Goal: Task Accomplishment & Management: Manage account settings

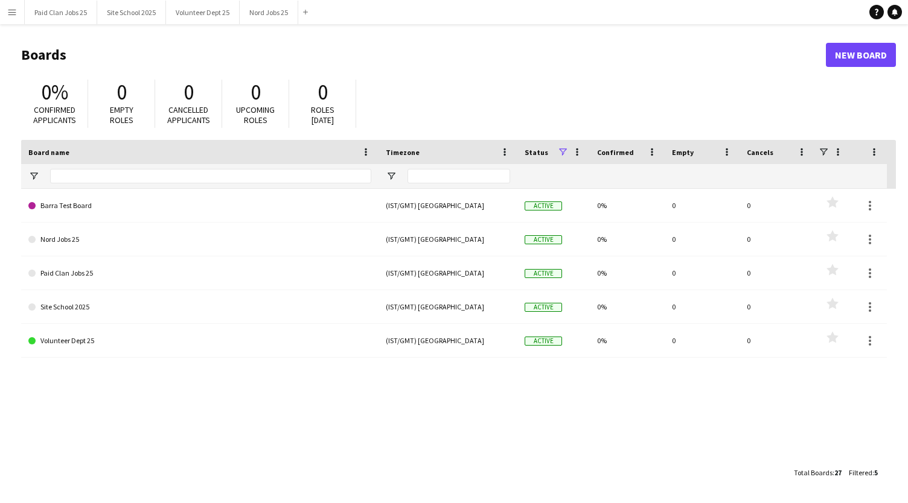
click at [10, 7] on app-icon "Menu" at bounding box center [12, 12] width 10 height 10
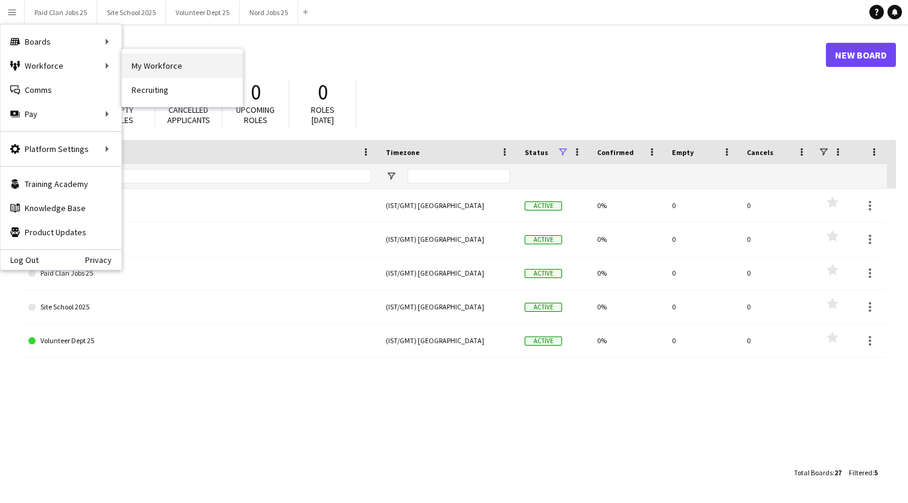
click at [145, 62] on link "My Workforce" at bounding box center [182, 66] width 121 height 24
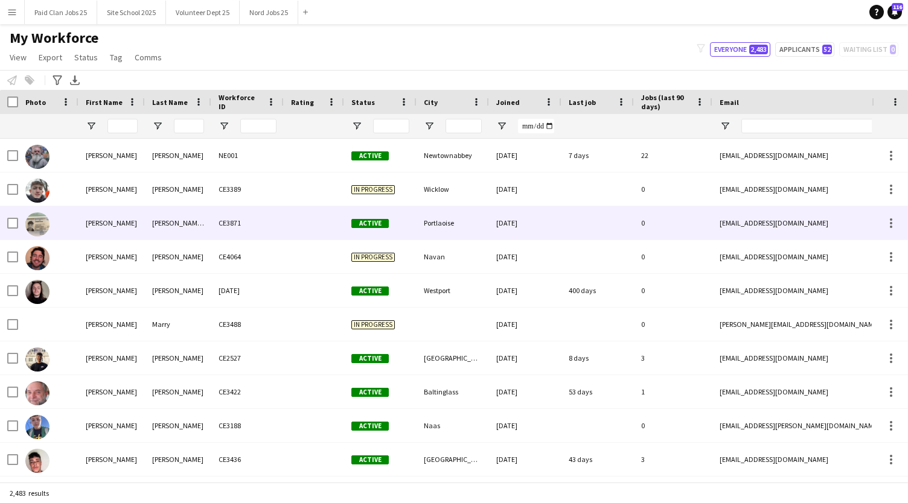
type input "*****"
type input "**********"
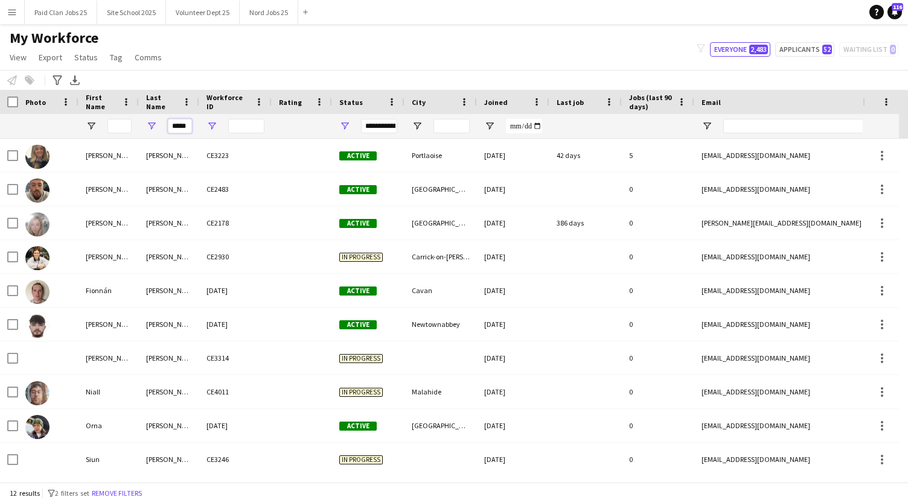
scroll to position [0, 1]
drag, startPoint x: 170, startPoint y: 123, endPoint x: 209, endPoint y: 124, distance: 38.6
click at [209, 124] on div "*****" at bounding box center [645, 126] width 1290 height 24
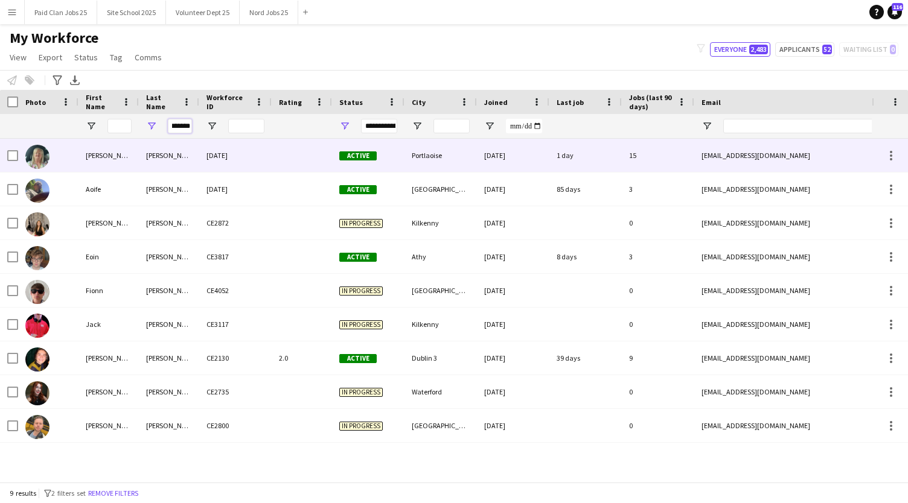
type input "*******"
click at [48, 155] on img at bounding box center [37, 157] width 24 height 24
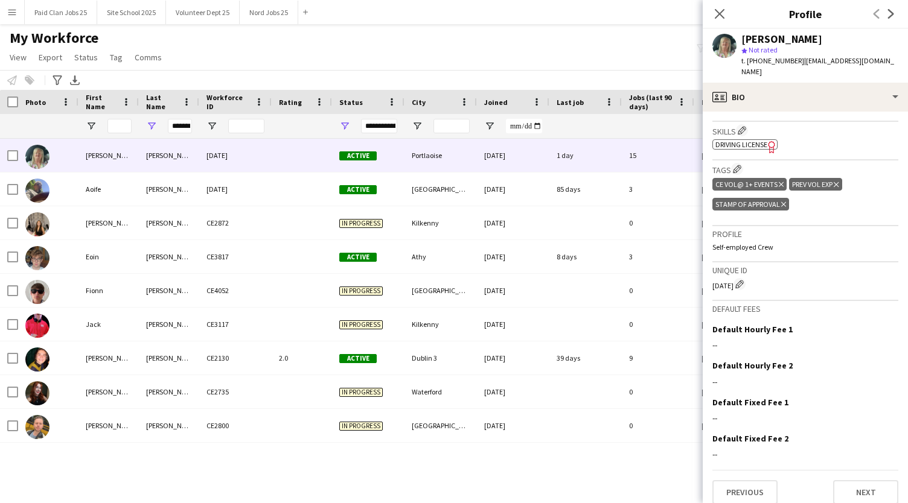
scroll to position [395, 0]
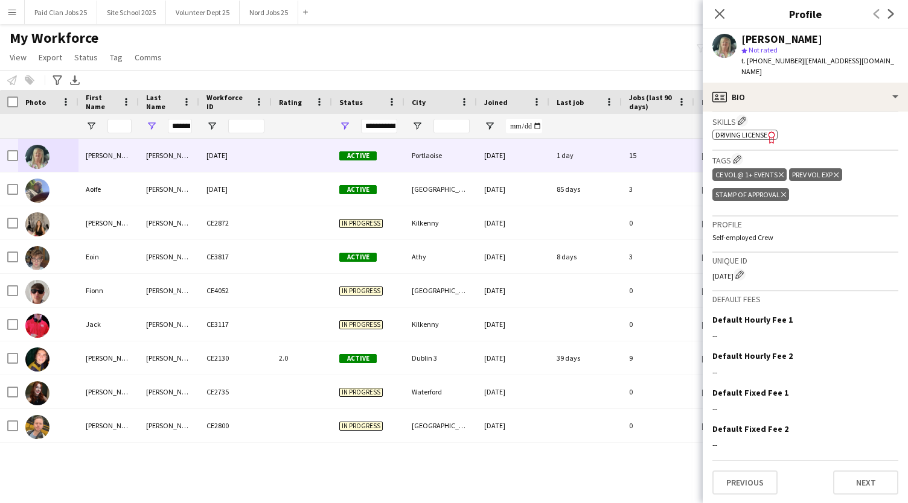
drag, startPoint x: 713, startPoint y: 273, endPoint x: 731, endPoint y: 274, distance: 18.7
click at [731, 274] on div "[DATE] Edit crew unique ID" at bounding box center [805, 275] width 186 height 12
copy div "[DATE]"
click at [716, 12] on icon "Close pop-in" at bounding box center [718, 13] width 11 height 11
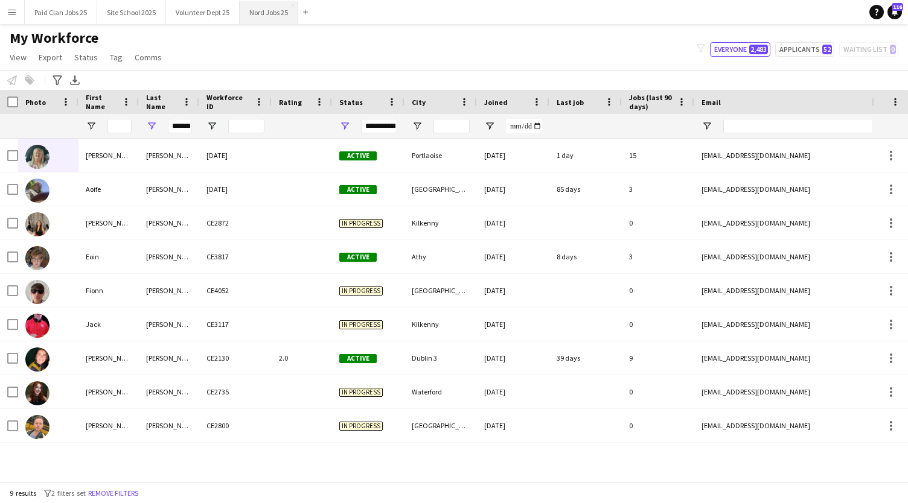
click at [274, 18] on button "Nord Jobs 25 Close" at bounding box center [269, 13] width 59 height 24
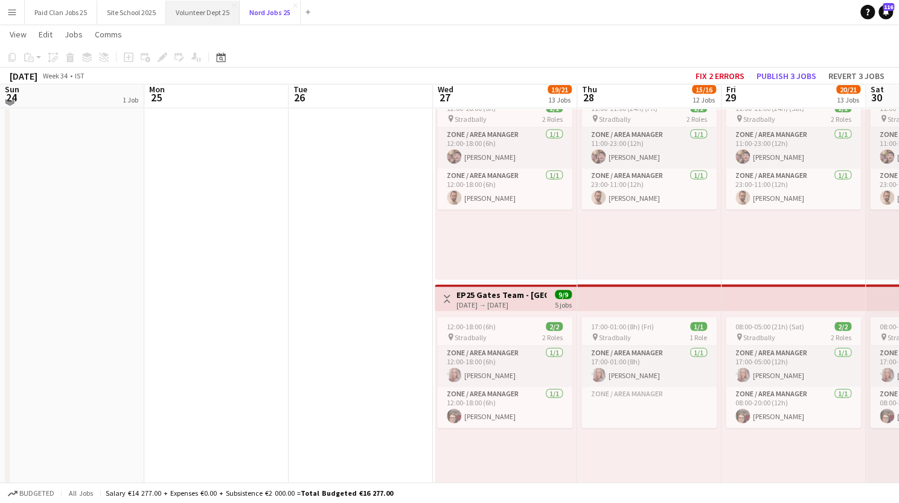
scroll to position [1466, 0]
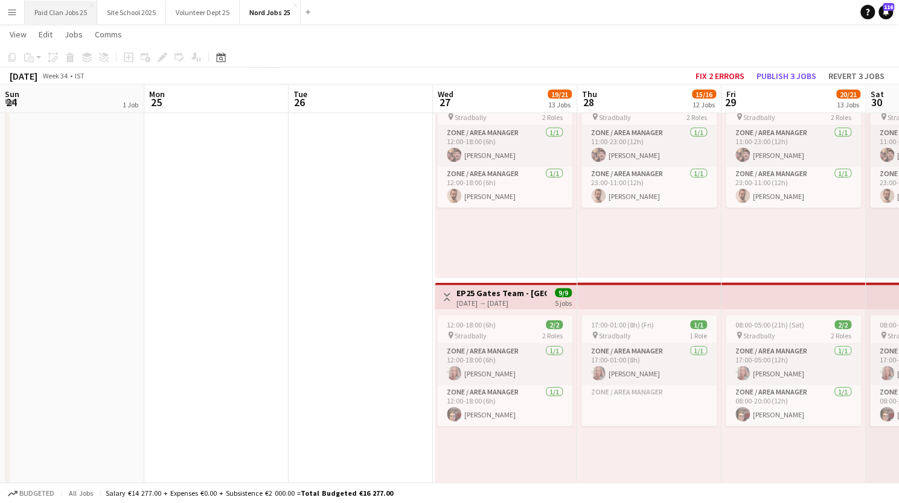
click at [76, 14] on button "Paid Clan Jobs 25 Close" at bounding box center [61, 13] width 72 height 24
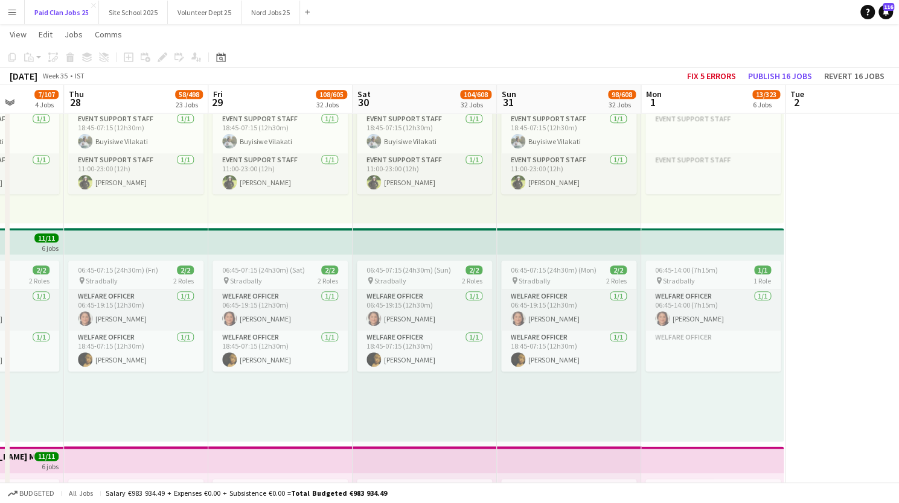
scroll to position [0, 342]
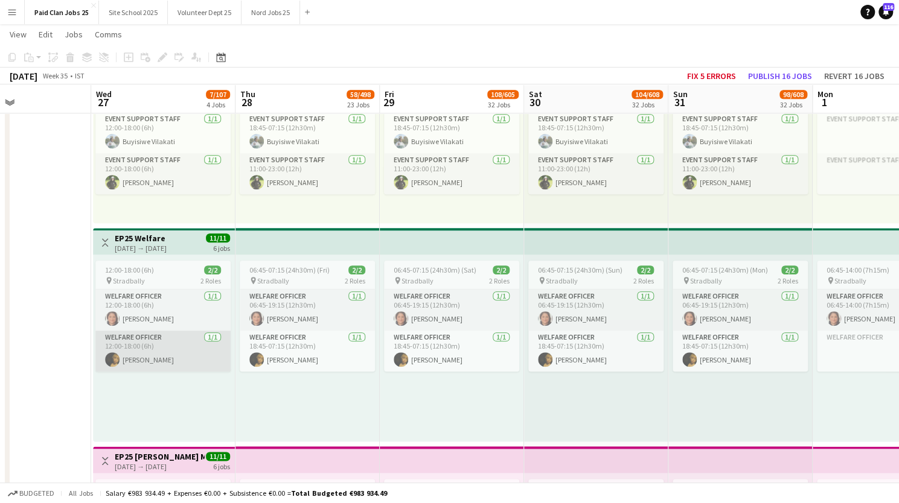
click at [165, 342] on app-card-role "Welfare Officer [DATE] 12:00-18:00 (6h) [PERSON_NAME]" at bounding box center [162, 351] width 135 height 41
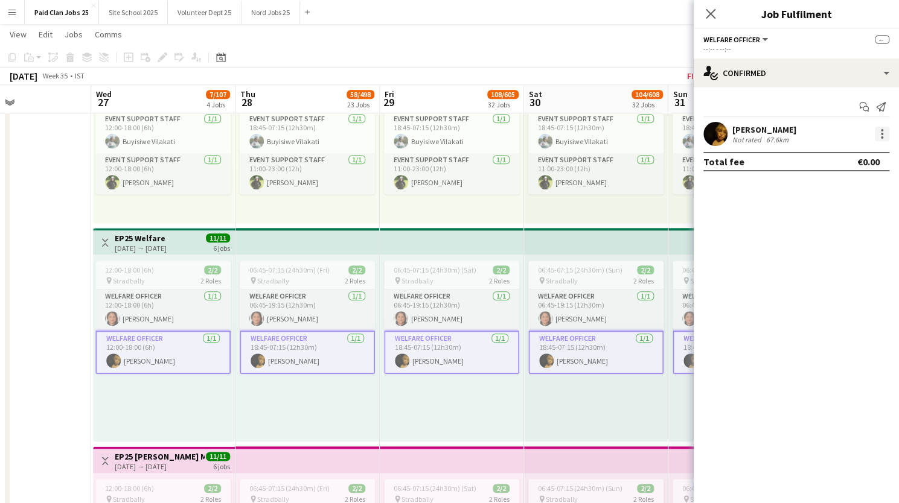
click at [880, 128] on div at bounding box center [882, 134] width 14 height 14
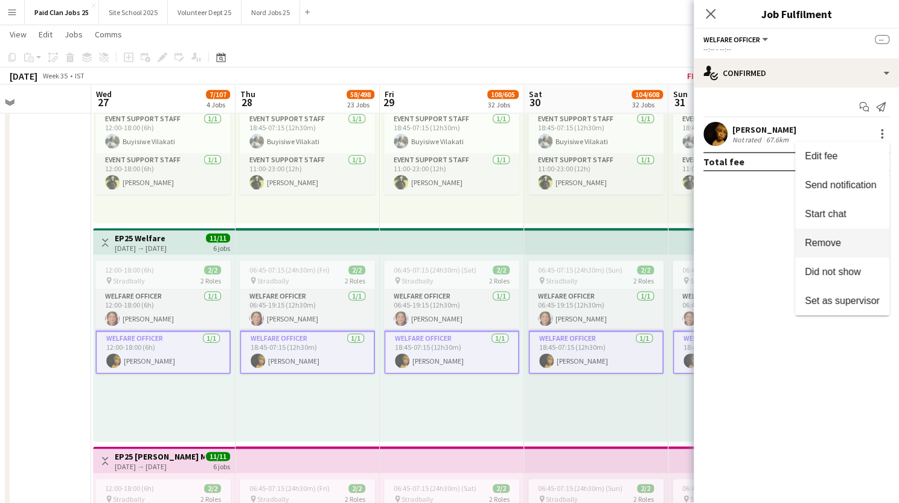
click at [824, 242] on span "Remove" at bounding box center [822, 243] width 36 height 10
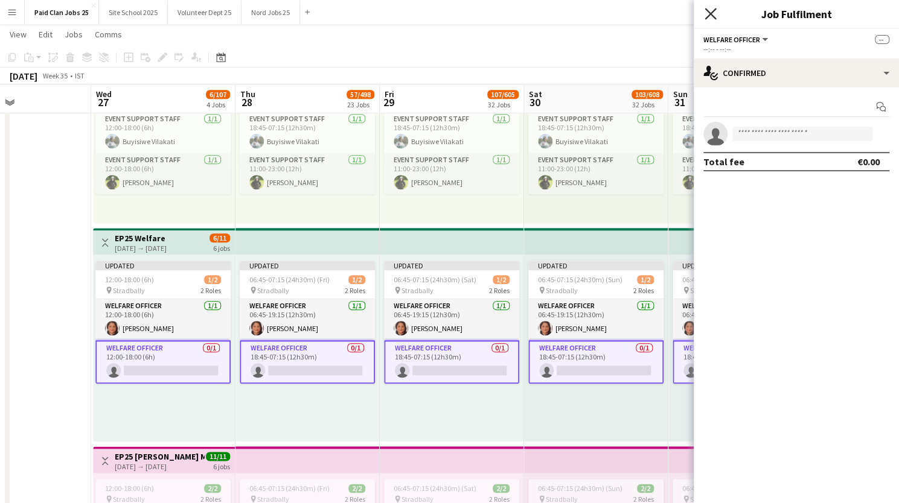
click at [712, 14] on icon "Close pop-in" at bounding box center [709, 13] width 11 height 11
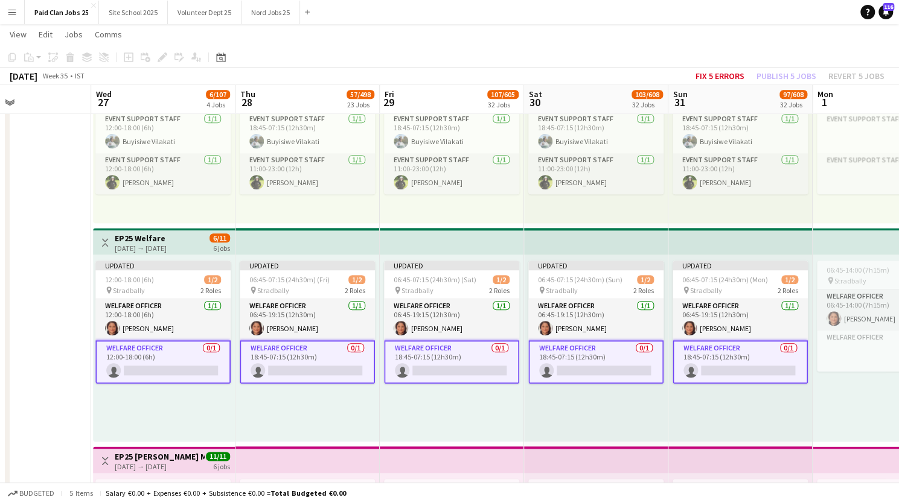
click at [159, 59] on div "Add job Add linked Job Edit Edit linked Job Applicants" at bounding box center [157, 57] width 92 height 14
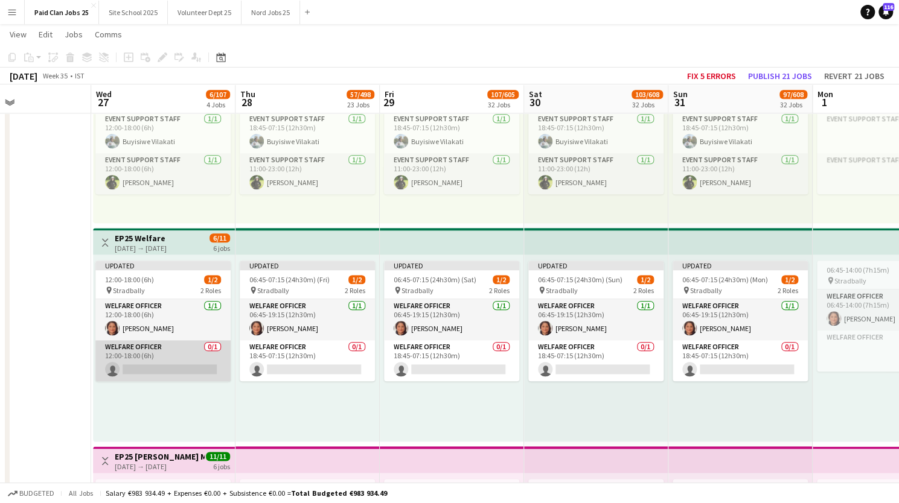
click at [142, 343] on app-card-role "Welfare Officer 0/1 12:00-18:00 (6h) single-neutral-actions" at bounding box center [162, 360] width 135 height 41
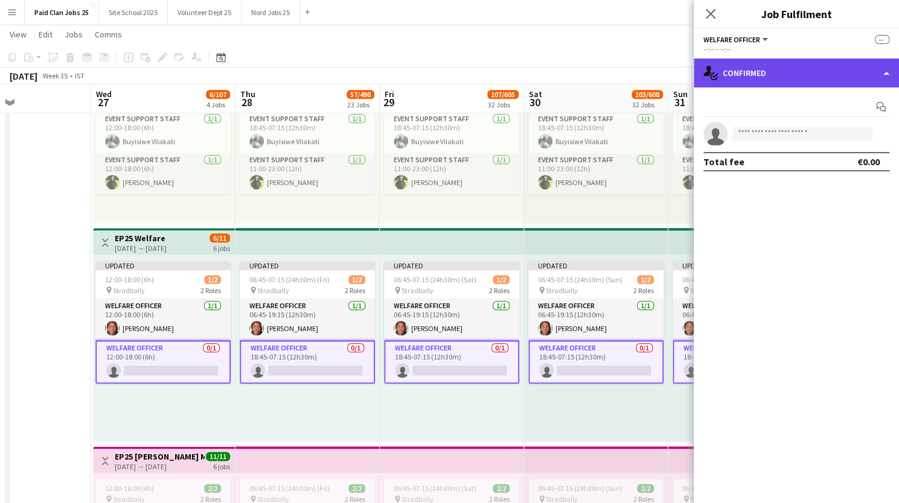
click at [866, 72] on div "single-neutral-actions-check-2 Confirmed" at bounding box center [795, 73] width 205 height 29
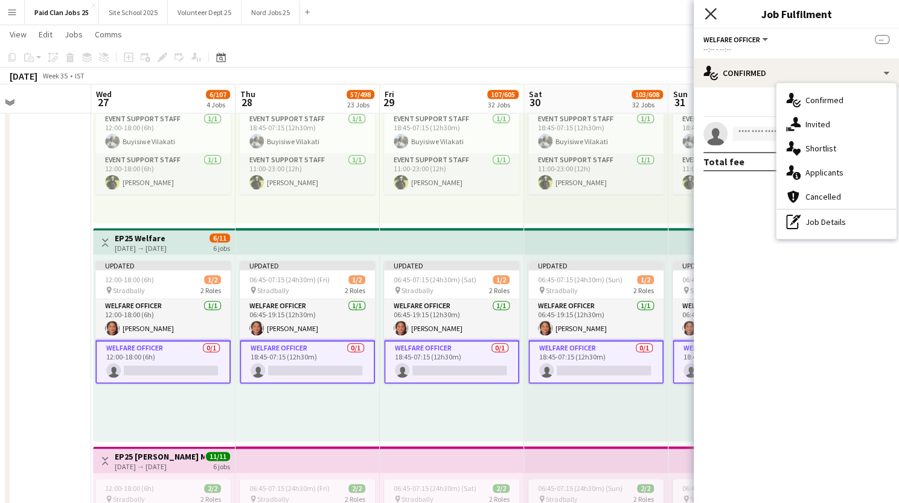
click at [706, 19] on icon at bounding box center [709, 13] width 11 height 11
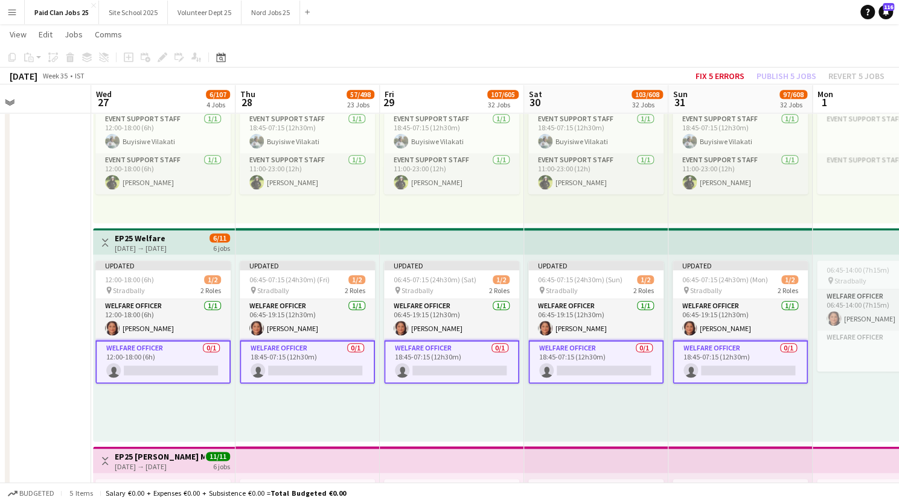
click at [167, 236] on h3 "EP25 Welfare" at bounding box center [141, 238] width 52 height 11
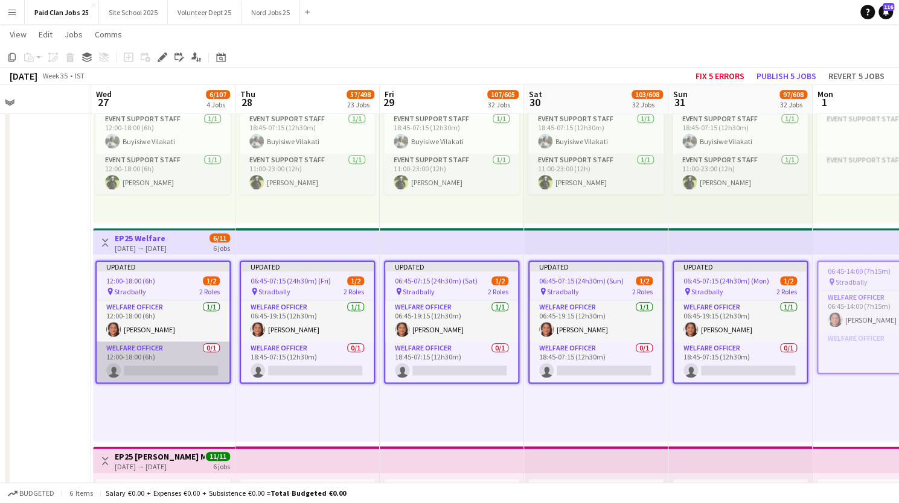
click at [133, 357] on app-card-role "Welfare Officer 0/1 12:00-18:00 (6h) single-neutral-actions" at bounding box center [163, 362] width 133 height 41
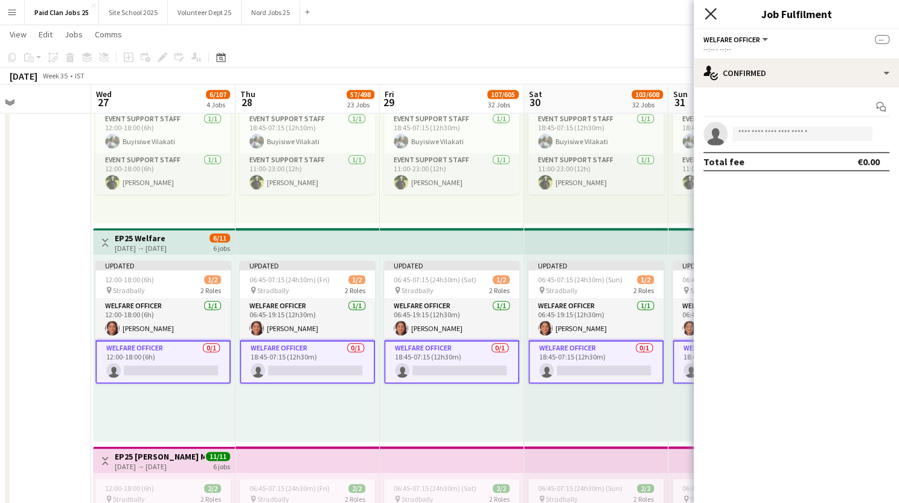
click at [710, 10] on icon "Close pop-in" at bounding box center [709, 13] width 11 height 11
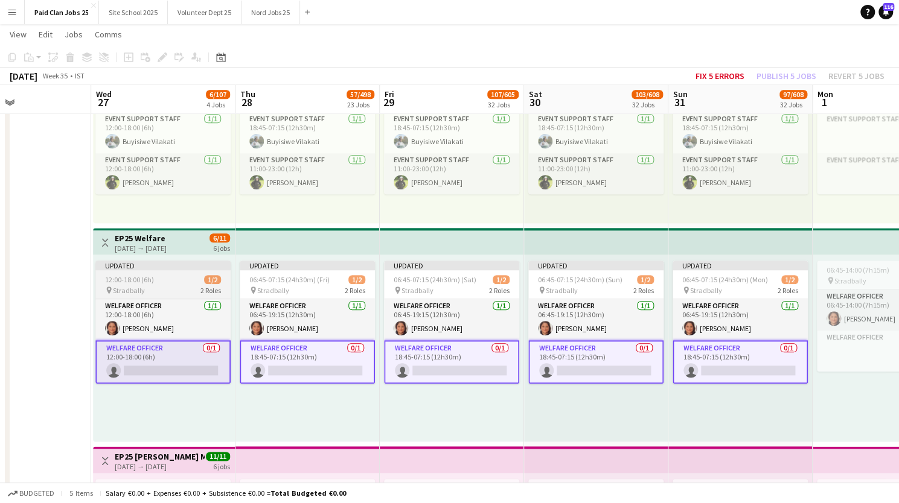
click at [146, 272] on app-job-card "Updated 12:00-18:00 (6h) 1/2 pin Stradbally 2 Roles Welfare Officer [DATE] 12:0…" at bounding box center [162, 322] width 135 height 123
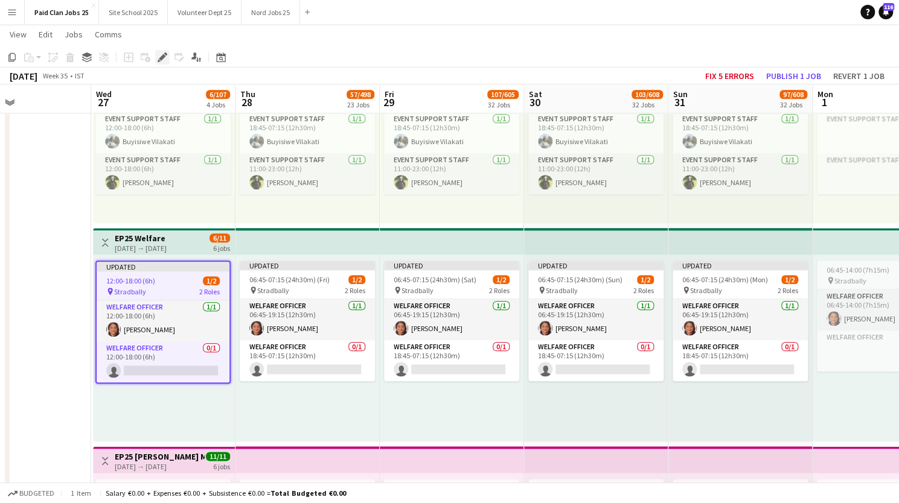
click at [163, 60] on icon "Edit" at bounding box center [163, 58] width 10 height 10
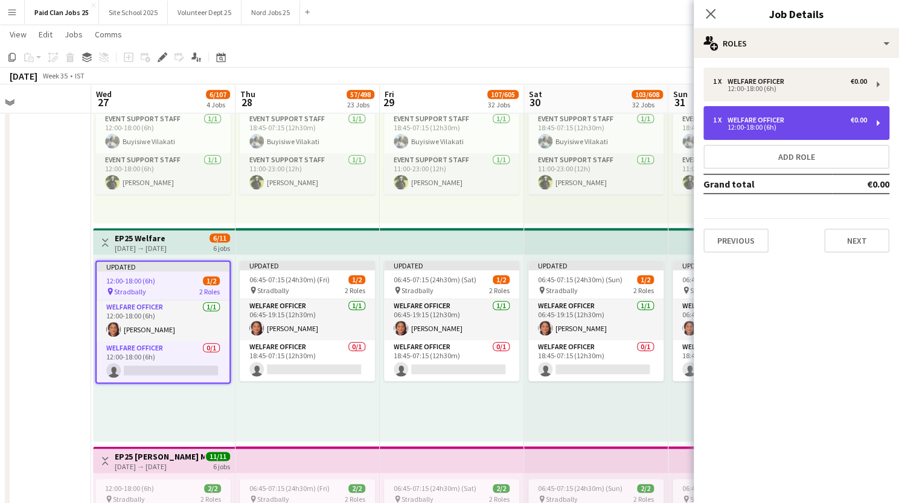
click at [878, 127] on div "1 x Welfare Officer €0.00 12:00-18:00 (6h)" at bounding box center [796, 123] width 186 height 34
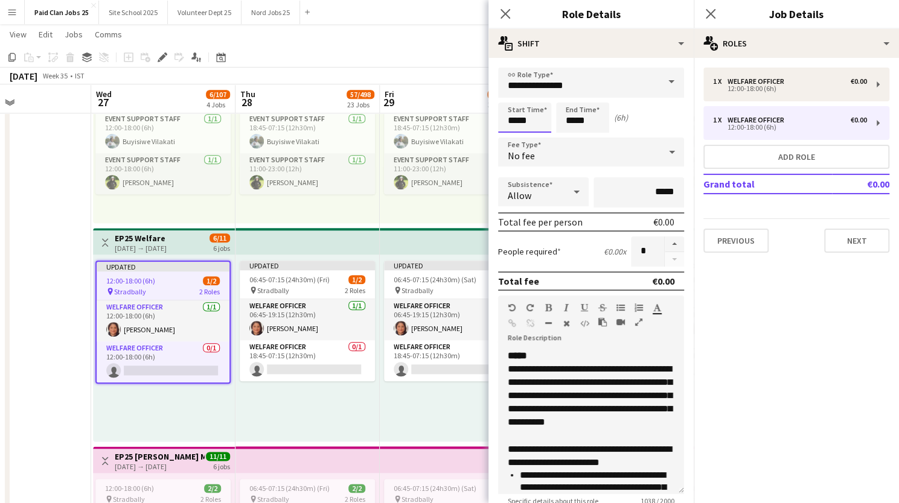
click at [517, 122] on input "*****" at bounding box center [524, 118] width 53 height 30
type input "*****"
click at [573, 121] on input "*****" at bounding box center [582, 118] width 53 height 30
type input "*****"
click at [805, 218] on div "Previous Next" at bounding box center [796, 235] width 186 height 34
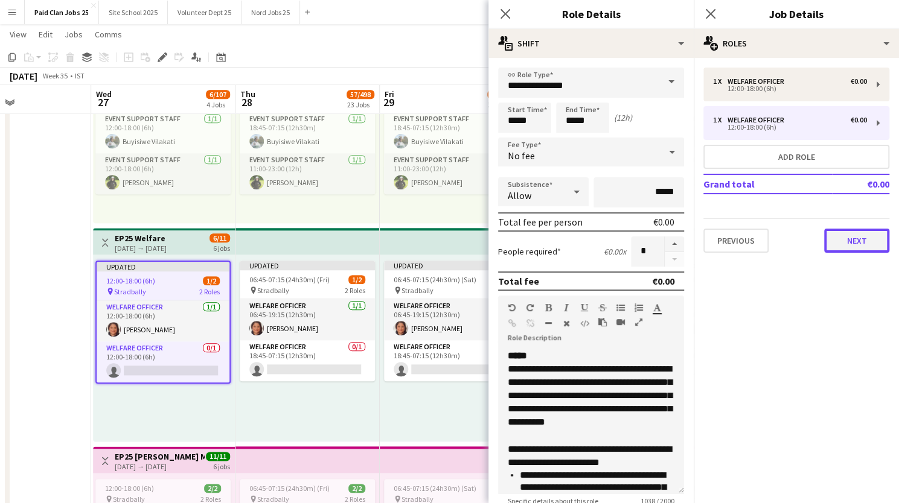
click at [864, 244] on button "Next" at bounding box center [856, 241] width 65 height 24
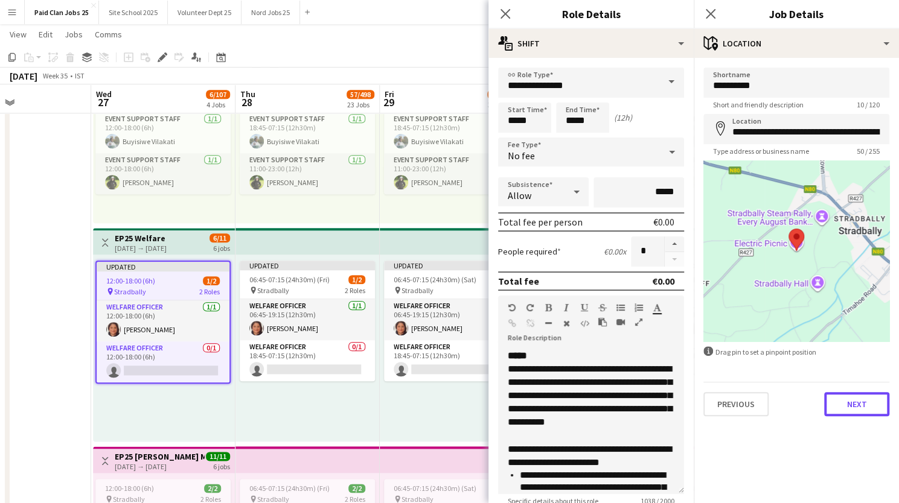
click at [856, 404] on button "Next" at bounding box center [856, 404] width 65 height 24
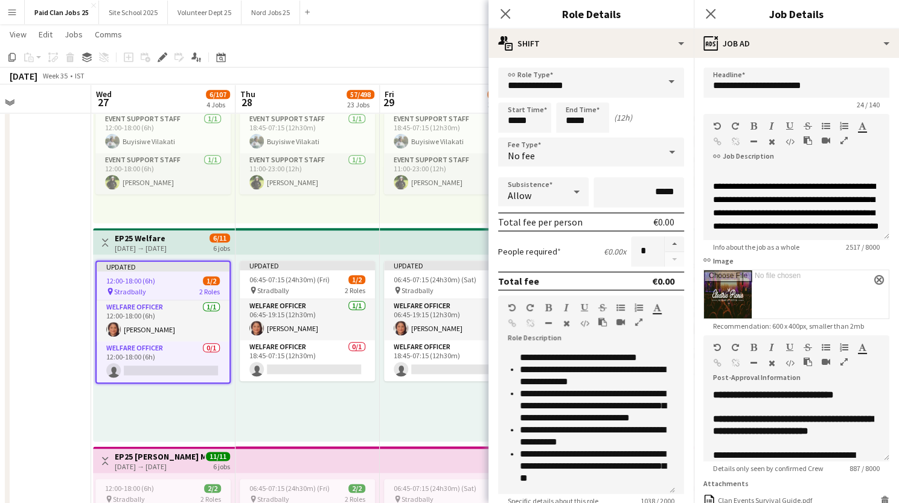
scroll to position [127, 0]
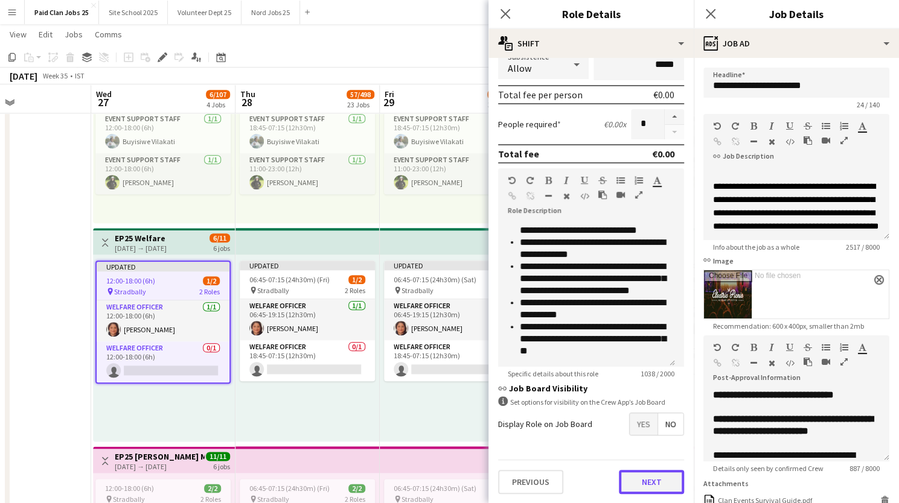
click at [629, 480] on button "Next" at bounding box center [651, 482] width 65 height 24
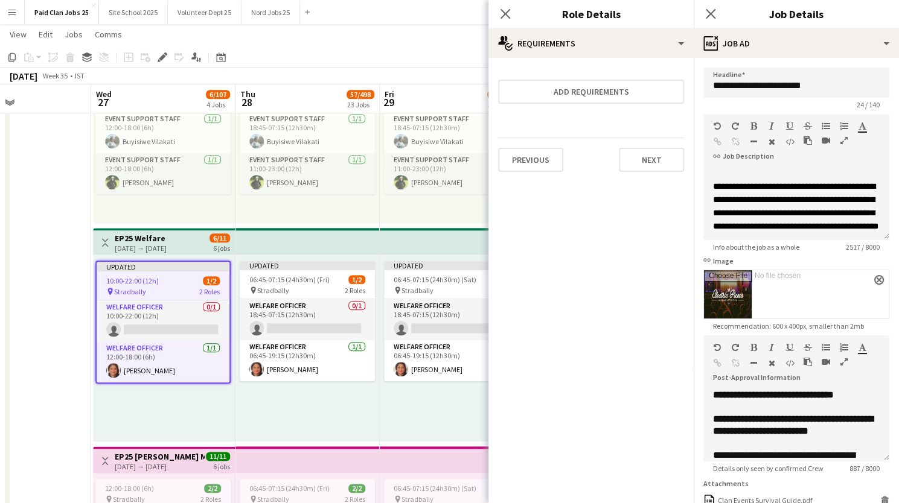
scroll to position [0, 0]
click at [383, 421] on div "Updated 06:45-07:15 (24h30m) (Sat) 1/2 pin Stradbally 2 Roles Welfare Officer 0…" at bounding box center [452, 348] width 144 height 187
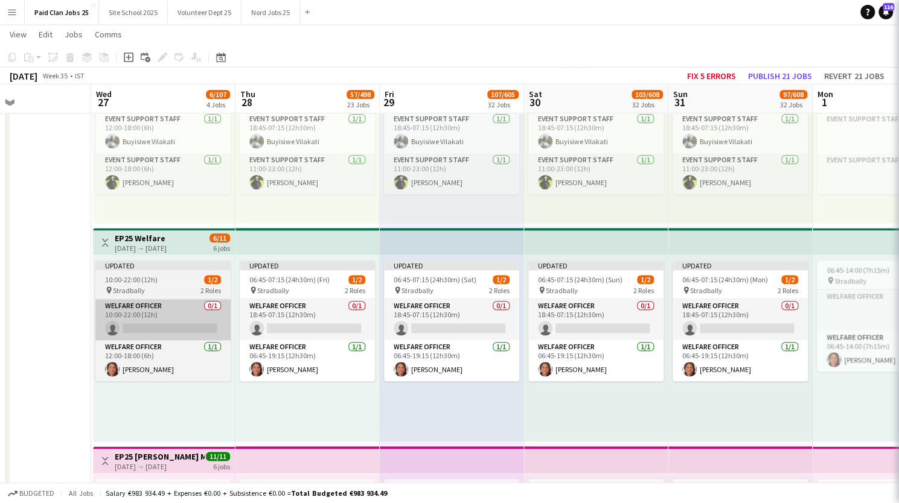
click at [183, 319] on app-card-role "Welfare Officer 0/1 10:00-22:00 (12h) single-neutral-actions" at bounding box center [162, 319] width 135 height 41
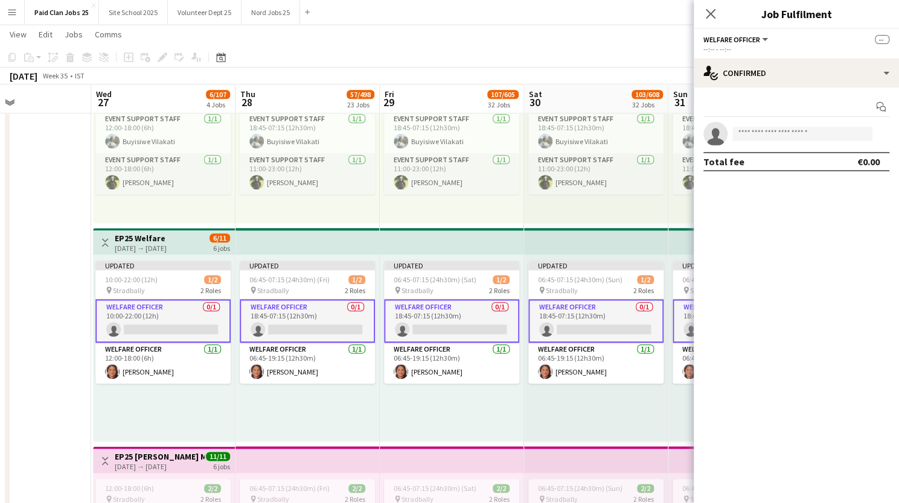
click at [768, 39] on button "Welfare Officer" at bounding box center [736, 39] width 66 height 9
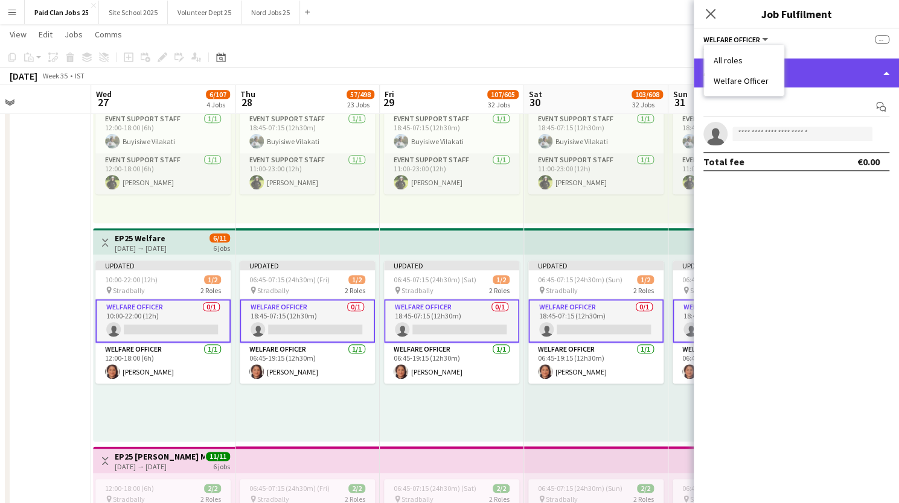
click at [841, 68] on div "single-neutral-actions-check-2 Confirmed" at bounding box center [795, 73] width 205 height 29
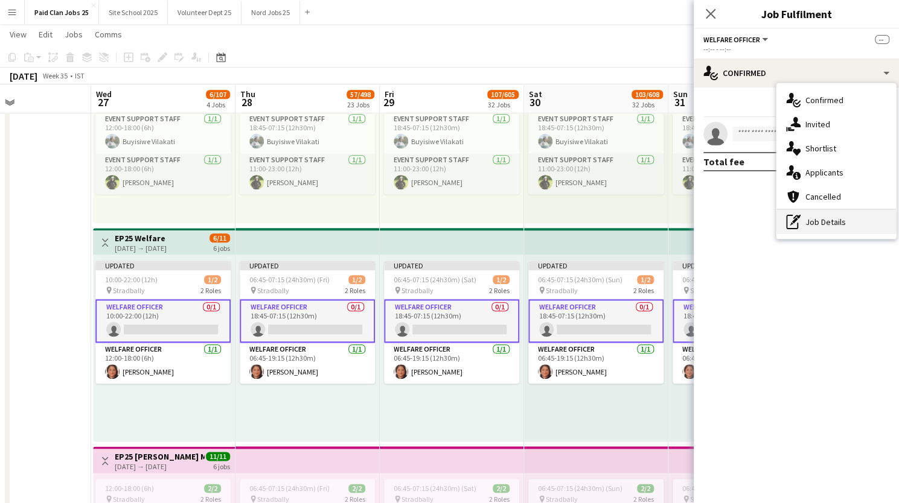
click at [793, 229] on icon at bounding box center [792, 222] width 12 height 14
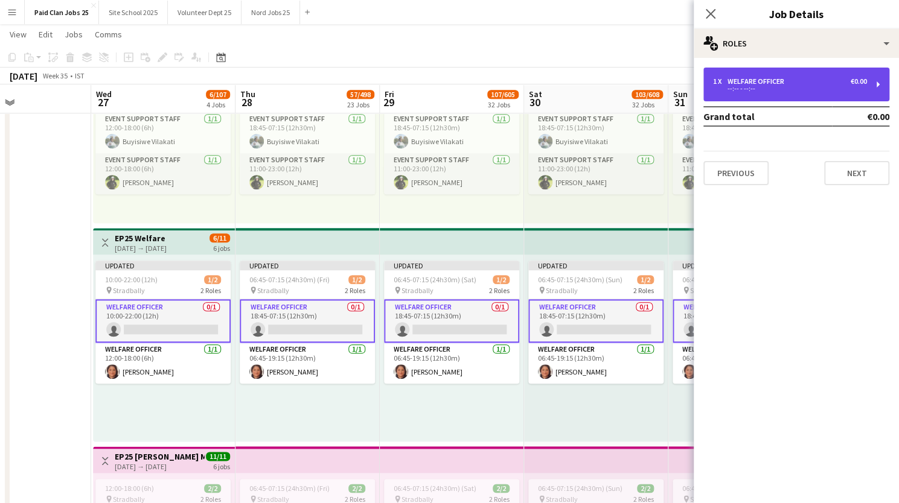
click at [835, 83] on div "1 x Welfare Officer €0.00" at bounding box center [790, 81] width 154 height 8
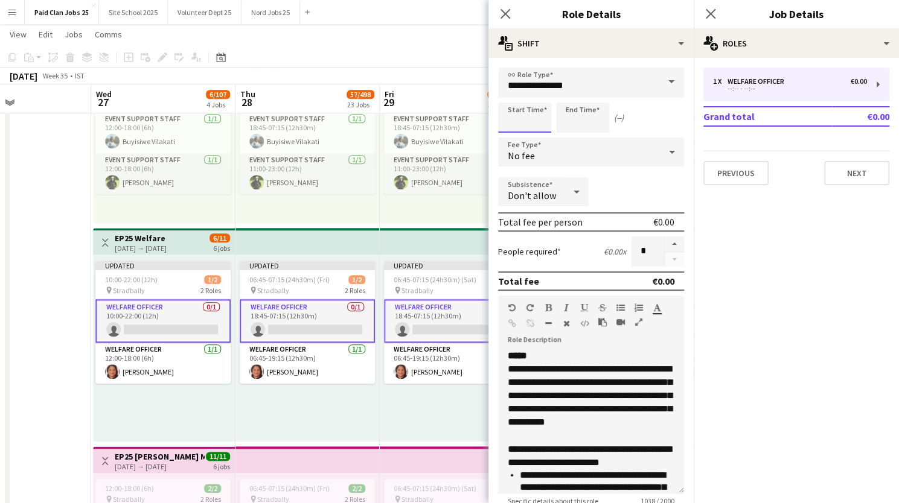
click at [517, 122] on input at bounding box center [524, 118] width 53 height 30
type input "*****"
click at [583, 124] on input at bounding box center [582, 118] width 53 height 30
type input "*****"
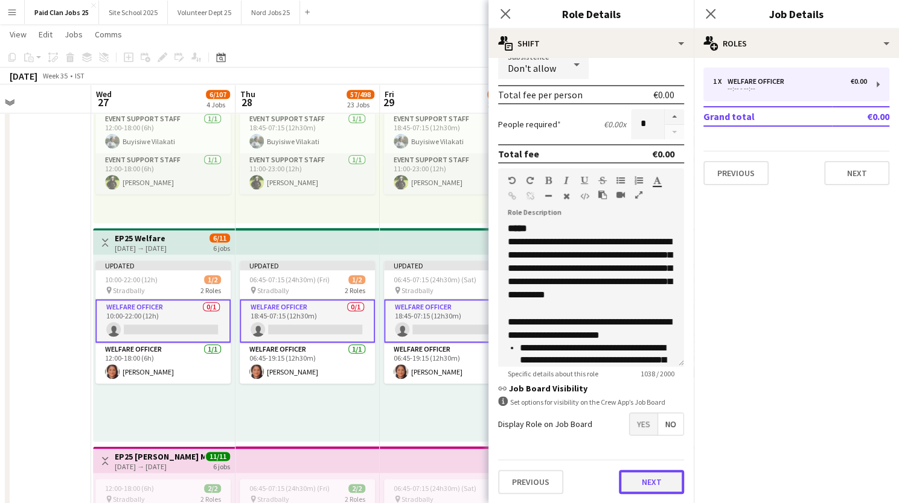
click at [648, 481] on button "Next" at bounding box center [651, 482] width 65 height 24
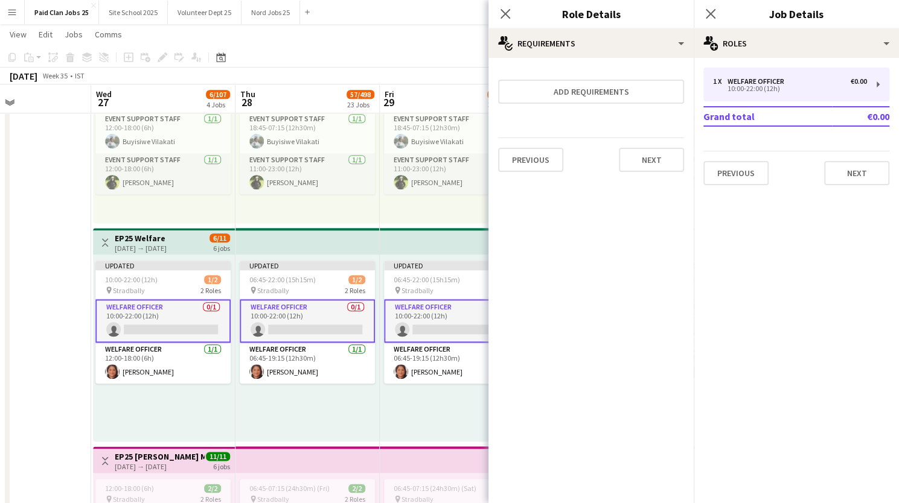
scroll to position [0, 0]
click at [503, 11] on icon "Close pop-in" at bounding box center [504, 13] width 11 height 11
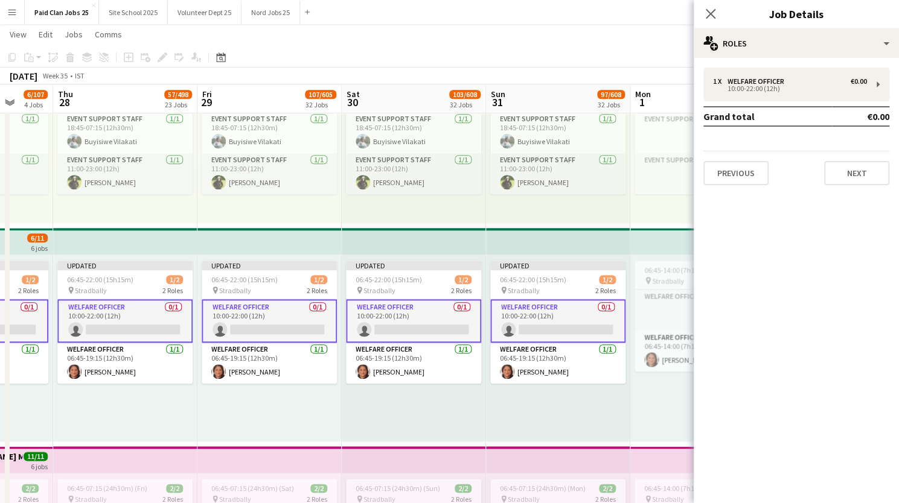
scroll to position [0, 367]
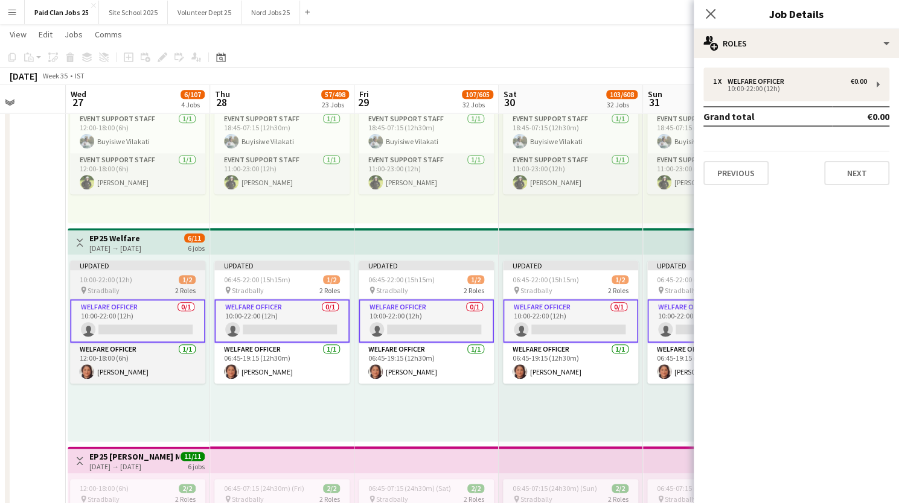
click at [153, 275] on app-job-card "Updated 10:00-22:00 (12h) 1/2 pin Stradbally 2 Roles Welfare Officer 0/1 10:00-…" at bounding box center [137, 322] width 135 height 123
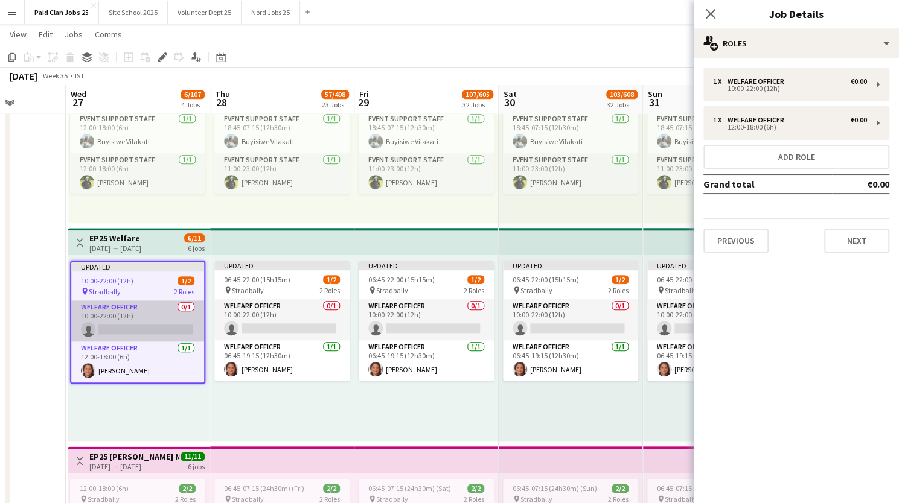
click at [142, 305] on app-card-role "Welfare Officer 0/1 10:00-22:00 (12h) single-neutral-actions" at bounding box center [137, 321] width 133 height 41
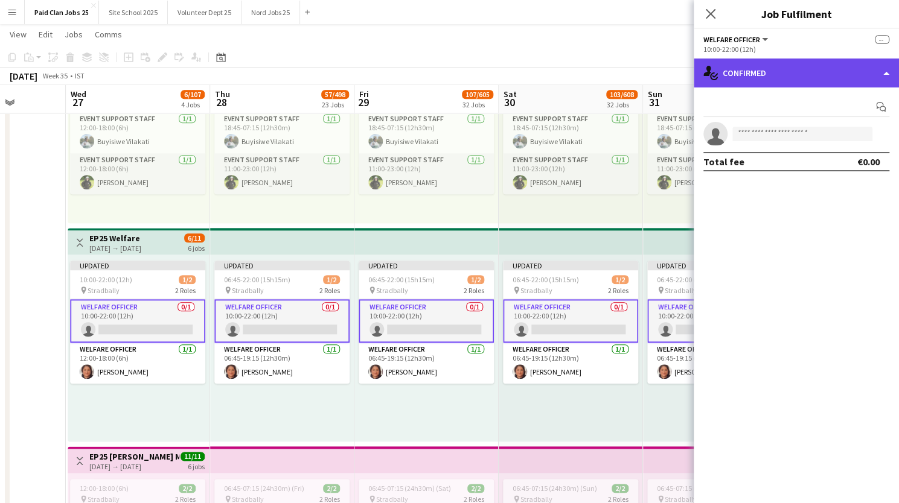
click at [880, 75] on div "single-neutral-actions-check-2 Confirmed" at bounding box center [795, 73] width 205 height 29
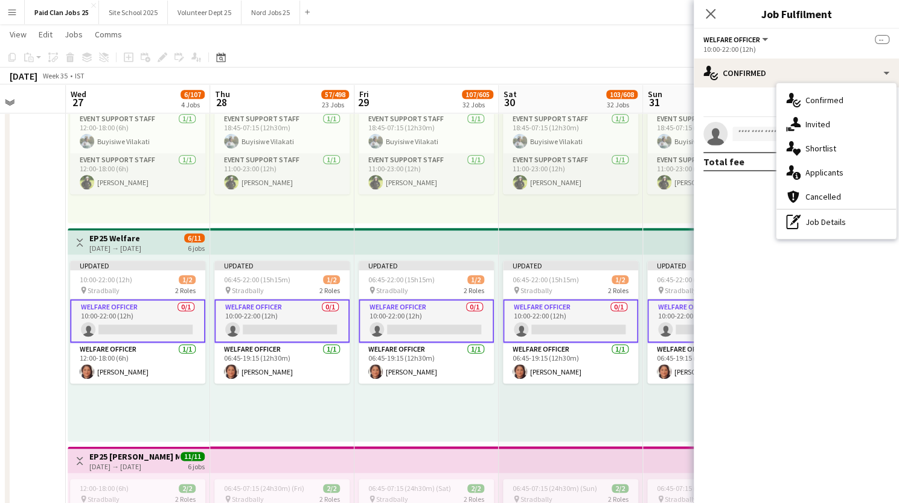
click at [761, 41] on button "Welfare Officer" at bounding box center [736, 39] width 66 height 9
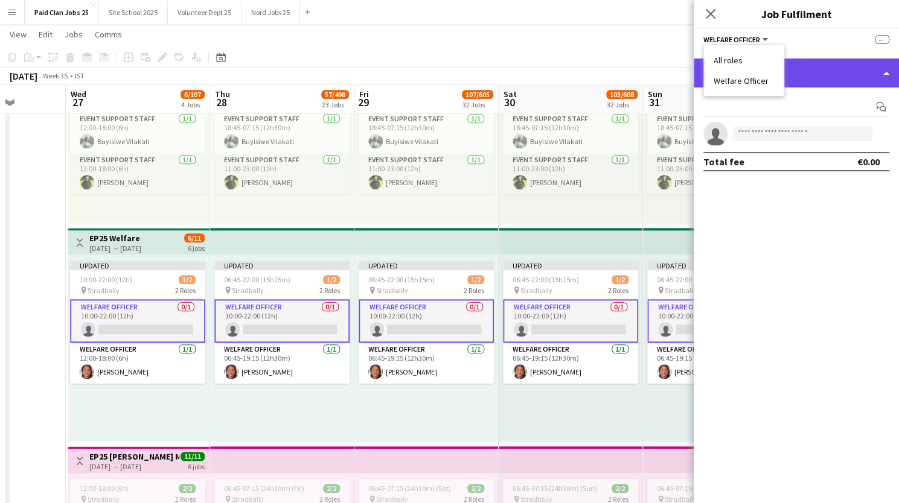
click at [884, 68] on div "single-neutral-actions-check-2 Confirmed" at bounding box center [795, 73] width 205 height 29
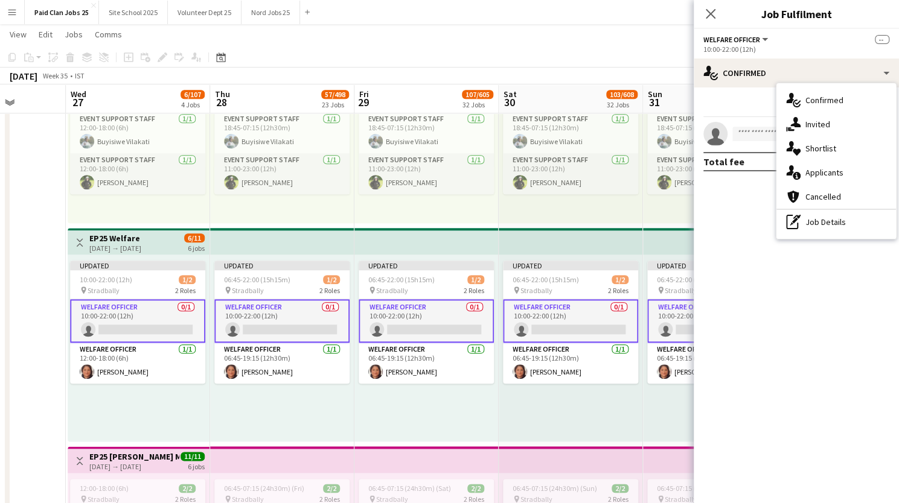
click at [803, 236] on div "single-neutral-actions-check-2 Confirmed single-neutral-actions-share-1 Invited…" at bounding box center [835, 161] width 119 height 156
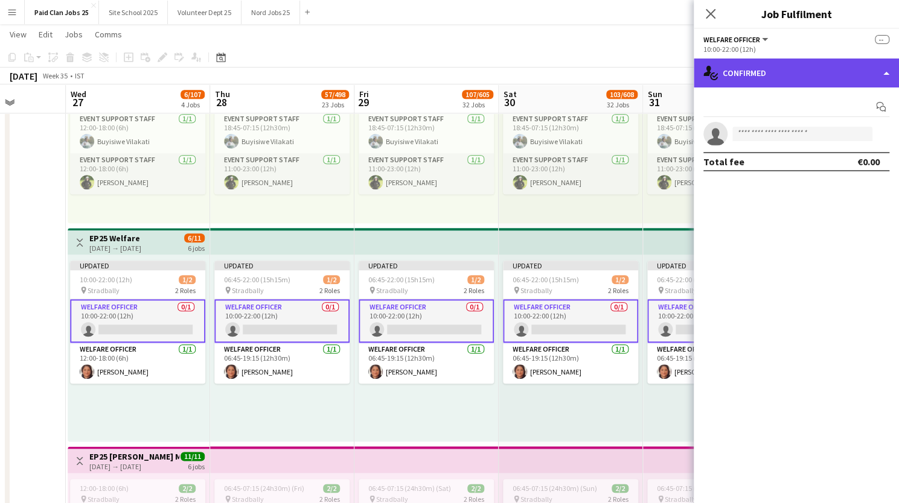
click at [865, 69] on div "single-neutral-actions-check-2 Confirmed" at bounding box center [795, 73] width 205 height 29
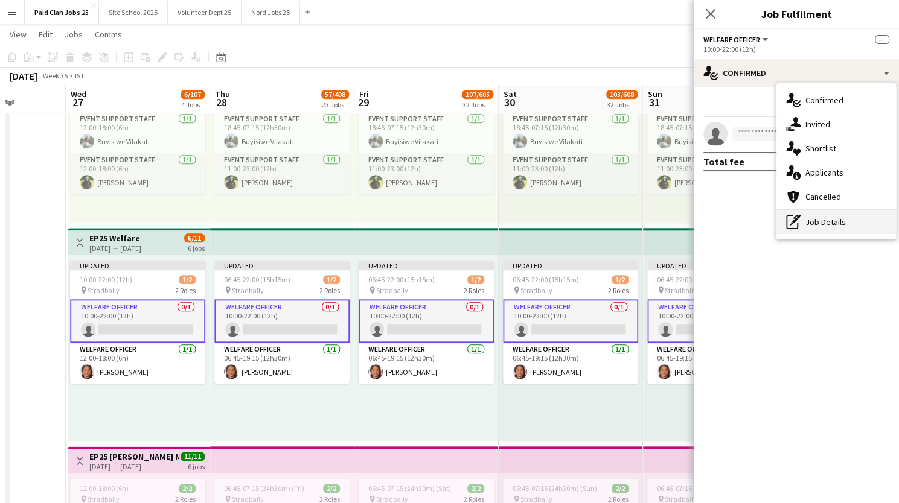
click at [809, 220] on div "pen-write Job Details" at bounding box center [835, 222] width 119 height 24
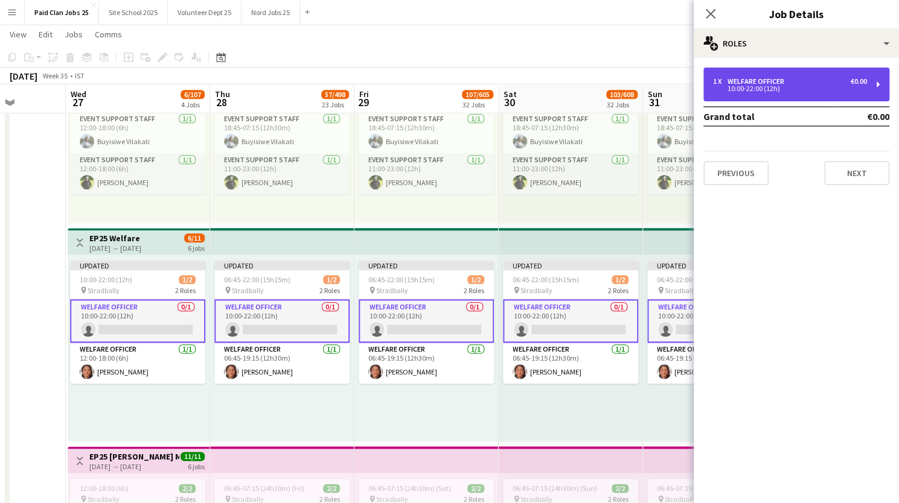
click at [812, 71] on div "1 x Welfare Officer €0.00 10:00-22:00 (12h)" at bounding box center [796, 85] width 186 height 34
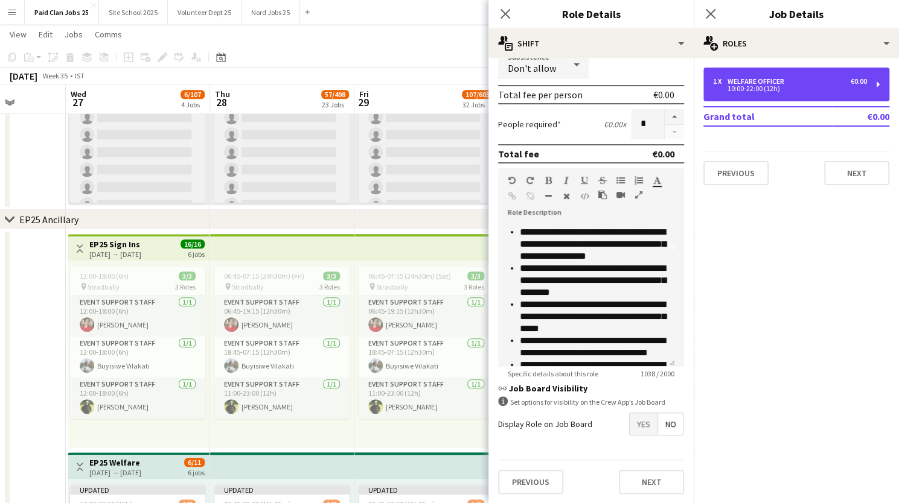
scroll to position [118, 0]
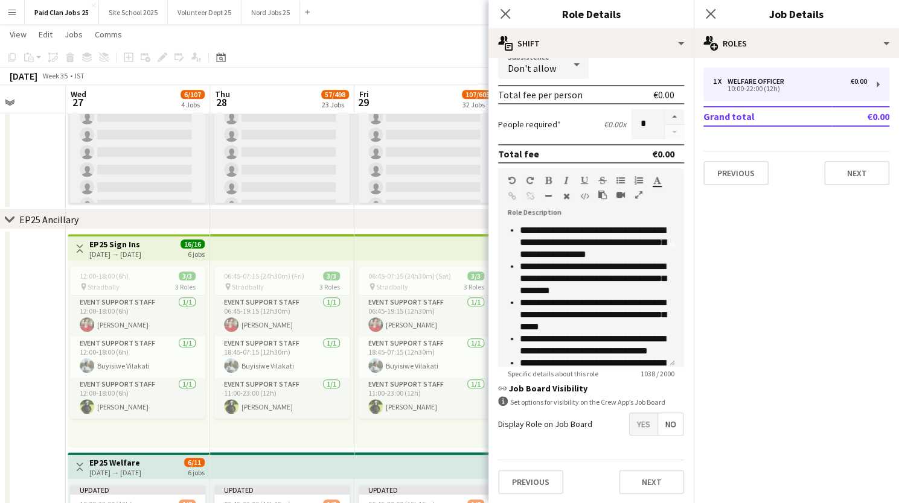
click at [508, 10] on icon "Close pop-in" at bounding box center [505, 14] width 10 height 10
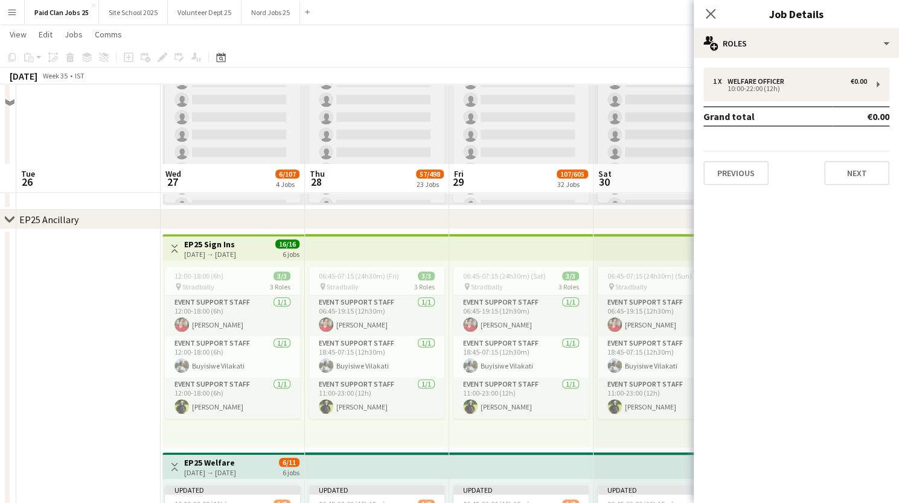
scroll to position [545, 0]
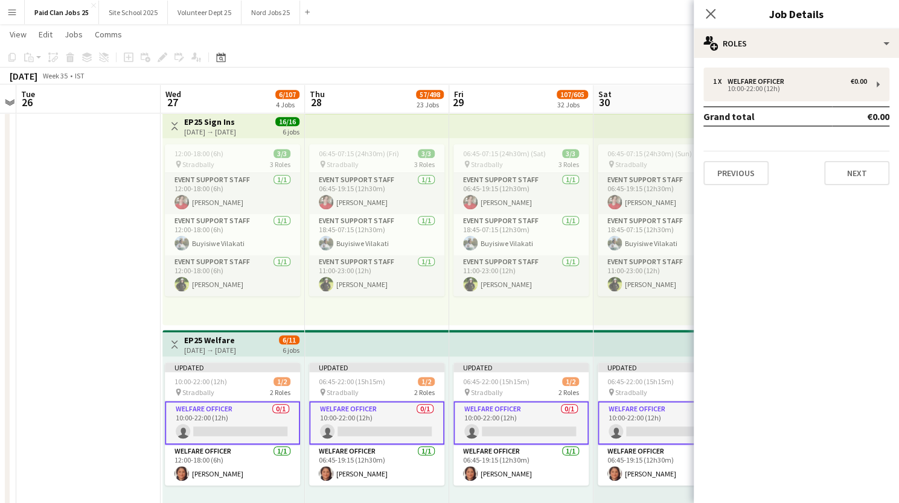
click at [214, 415] on app-card-role "Welfare Officer 0/1 10:00-22:00 (12h) single-neutral-actions" at bounding box center [232, 422] width 135 height 43
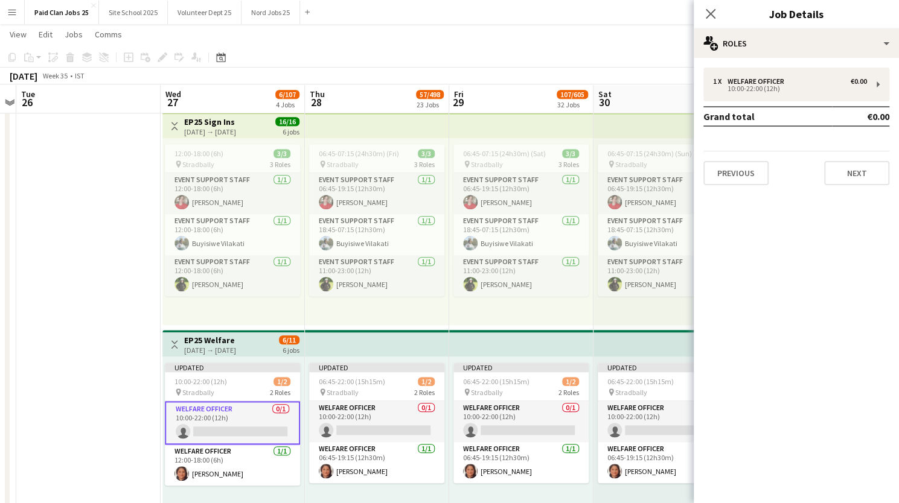
click at [218, 413] on app-card-role "Welfare Officer 0/1 10:00-22:00 (12h) single-neutral-actions" at bounding box center [232, 422] width 135 height 43
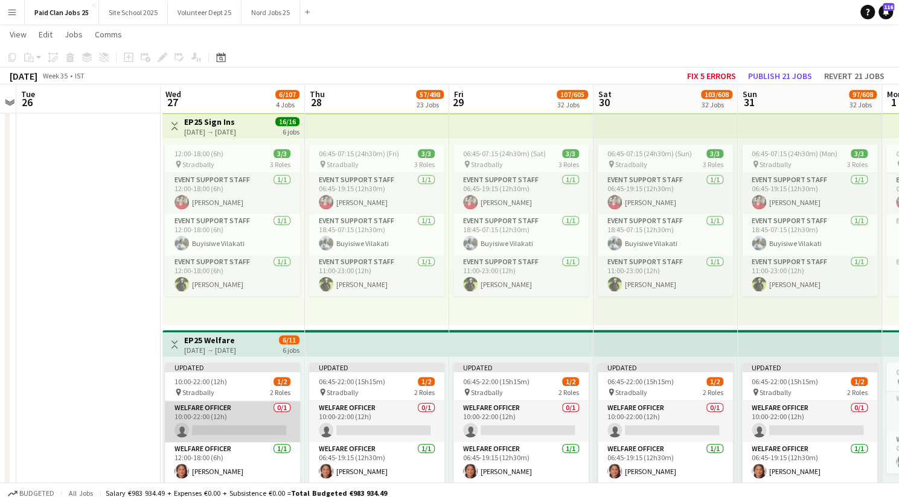
click at [249, 417] on app-card-role "Welfare Officer 0/1 10:00-22:00 (12h) single-neutral-actions" at bounding box center [232, 421] width 135 height 41
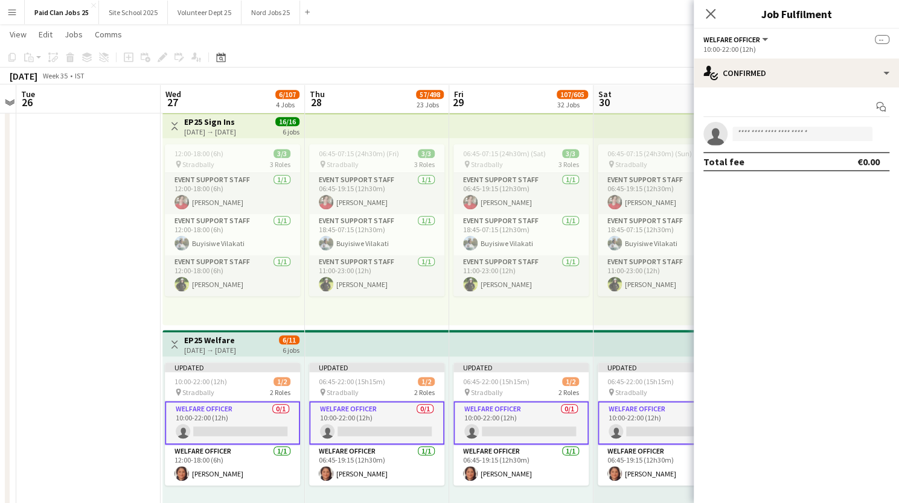
click at [249, 417] on app-card-role "Welfare Officer 0/1 10:00-22:00 (12h) single-neutral-actions" at bounding box center [232, 422] width 135 height 43
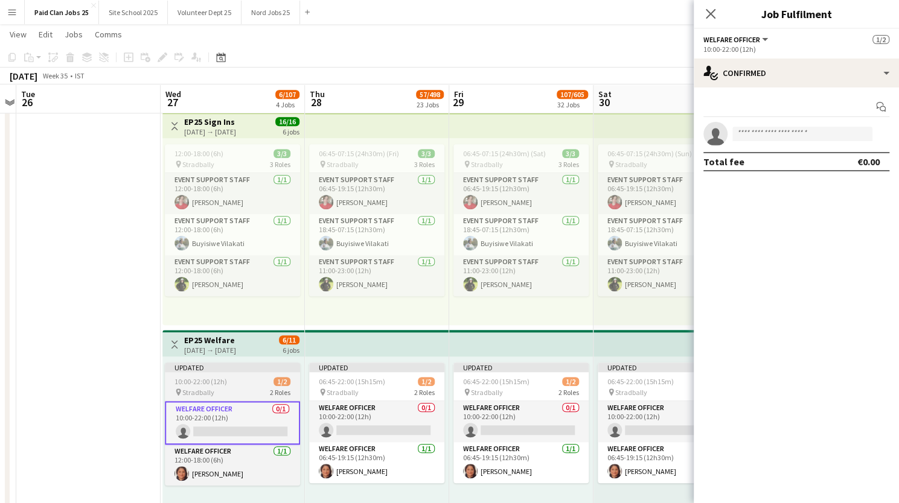
click at [235, 380] on div "10:00-22:00 (12h) 1/2" at bounding box center [232, 381] width 135 height 9
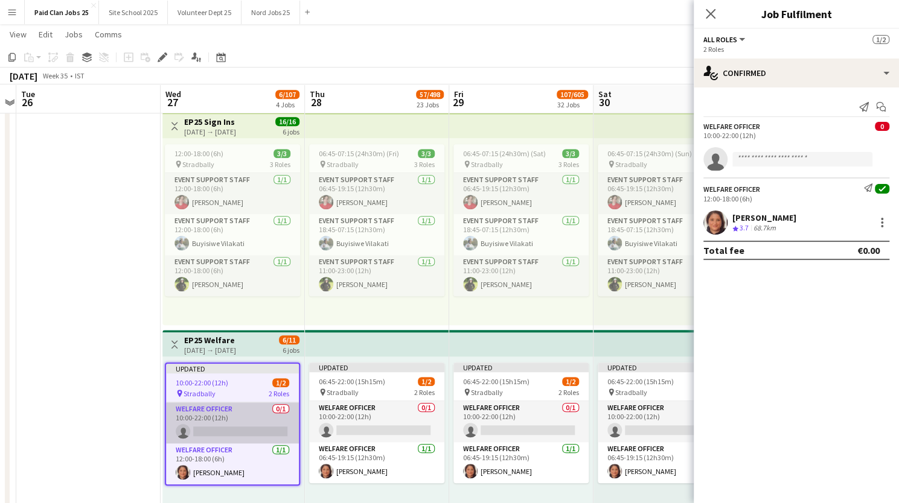
click at [217, 413] on app-card-role "Welfare Officer 0/1 10:00-22:00 (12h) single-neutral-actions" at bounding box center [232, 423] width 133 height 41
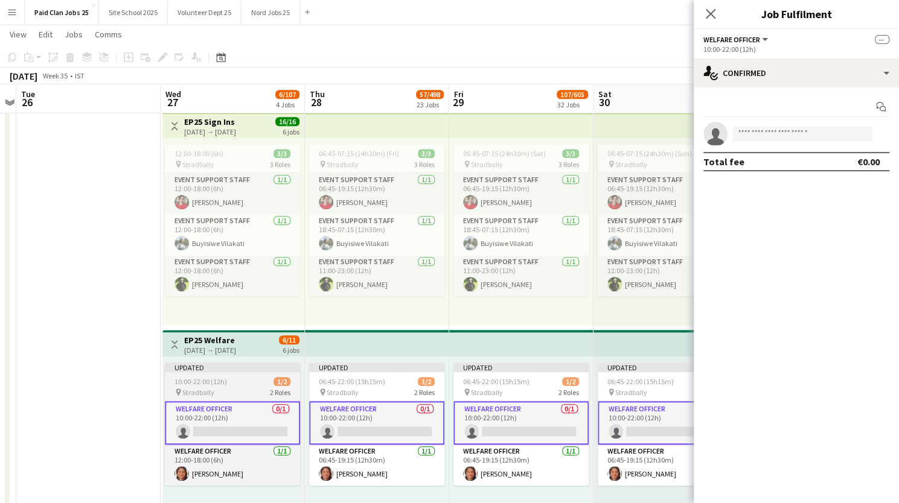
click at [223, 381] on span "10:00-22:00 (12h)" at bounding box center [200, 381] width 53 height 9
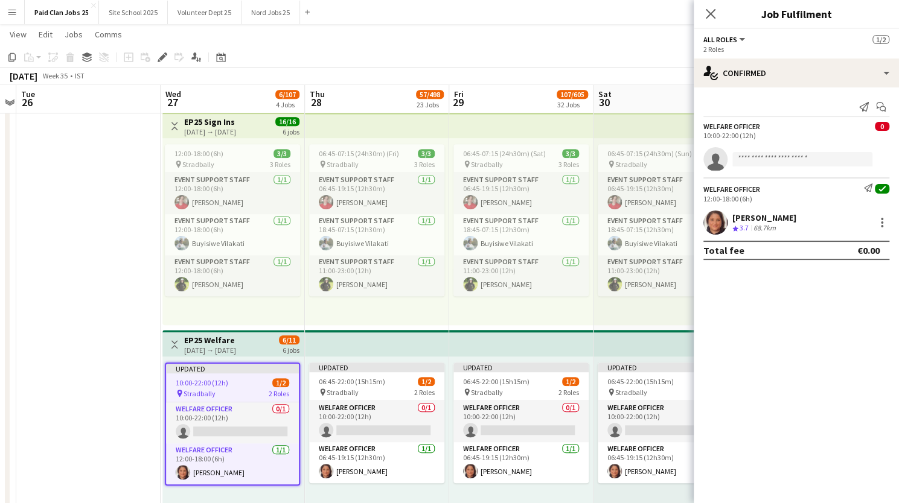
click at [879, 128] on span "0" at bounding box center [882, 126] width 14 height 9
click at [373, 422] on app-card-role "Welfare Officer 0/1 10:00-22:00 (12h) single-neutral-actions" at bounding box center [376, 421] width 135 height 41
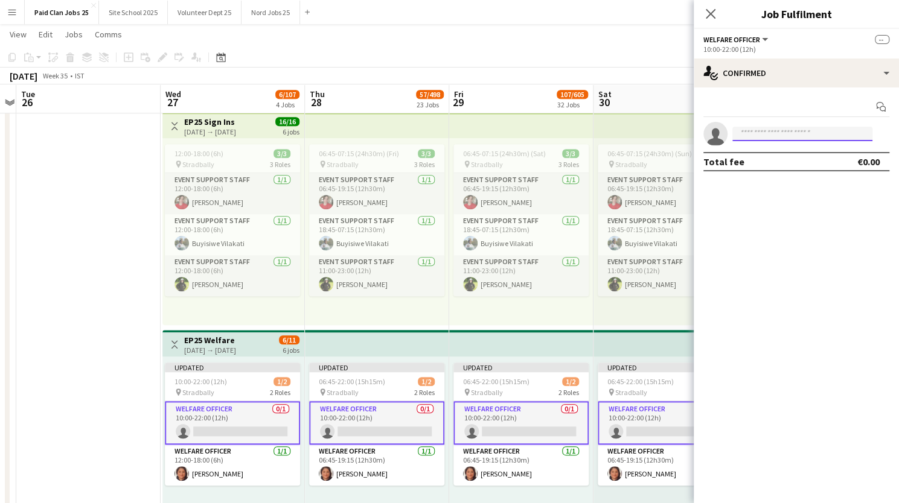
click at [771, 138] on input at bounding box center [802, 134] width 140 height 14
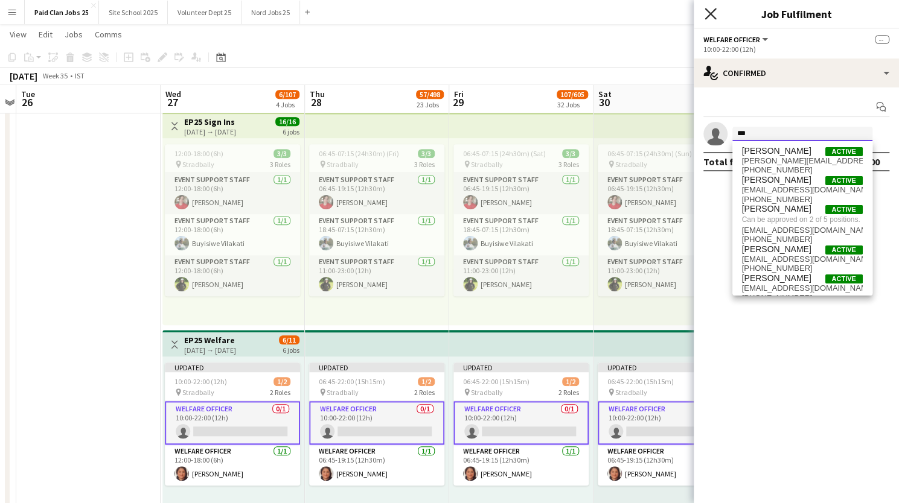
type input "***"
click at [711, 11] on icon "Close pop-in" at bounding box center [709, 13] width 11 height 11
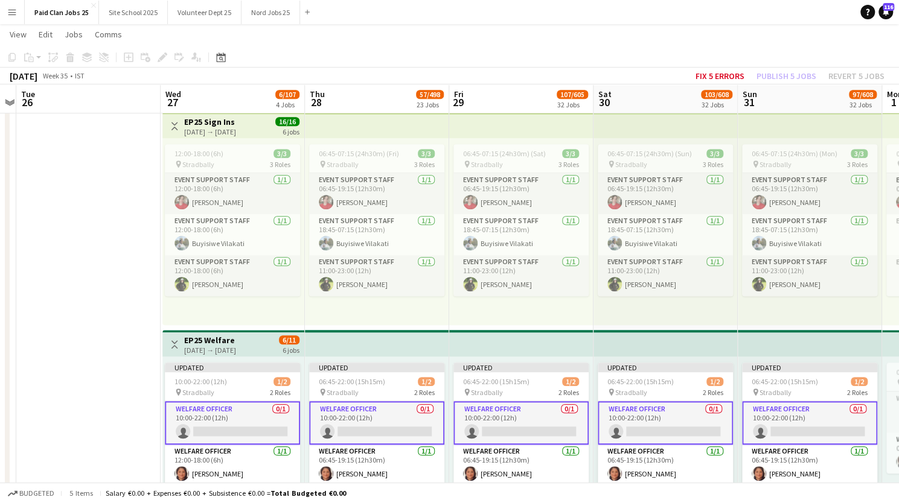
click at [363, 425] on app-card-role "Welfare Officer 0/1 10:00-22:00 (12h) single-neutral-actions" at bounding box center [376, 422] width 135 height 43
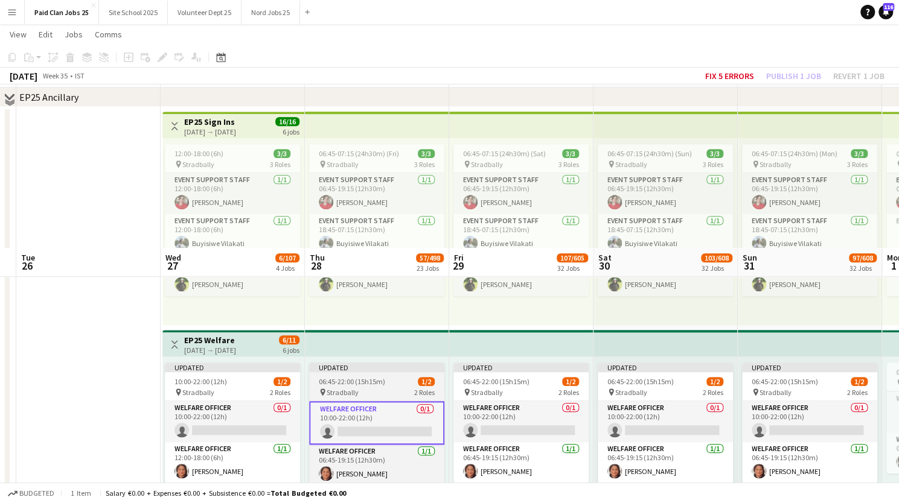
scroll to position [731, 0]
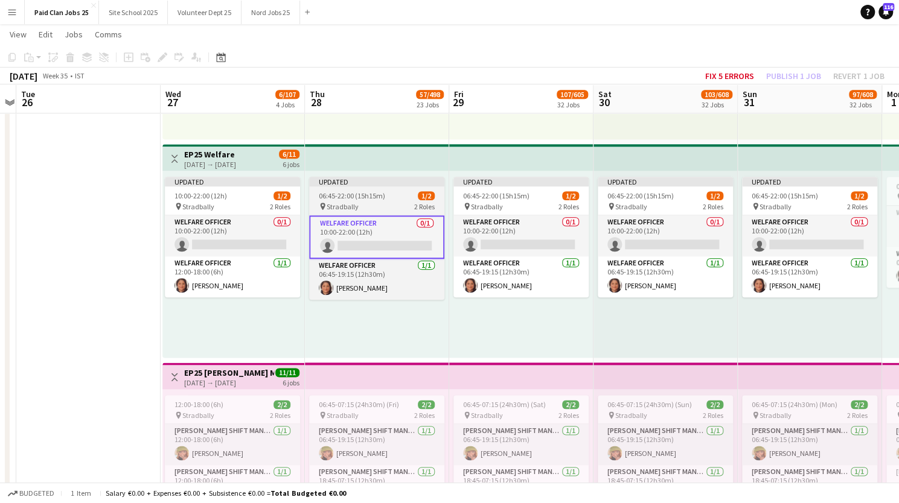
click at [368, 185] on div "Updated" at bounding box center [376, 182] width 135 height 10
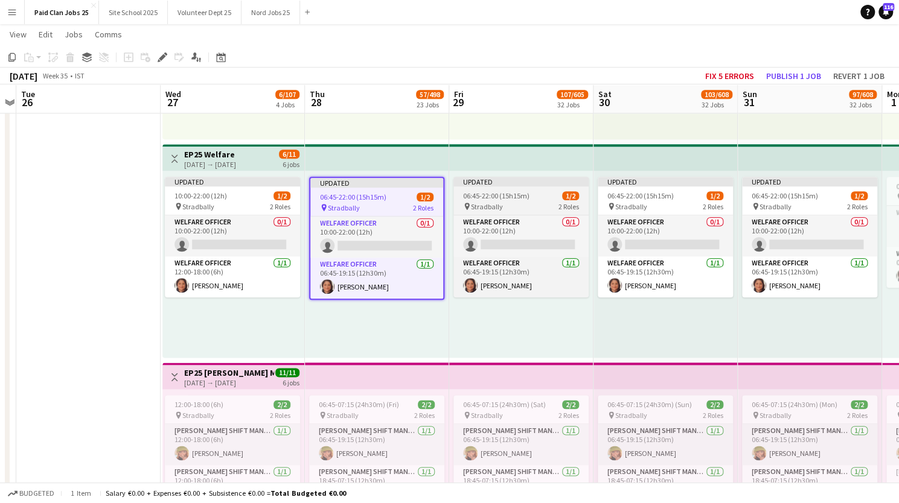
scroll to position [0, 422]
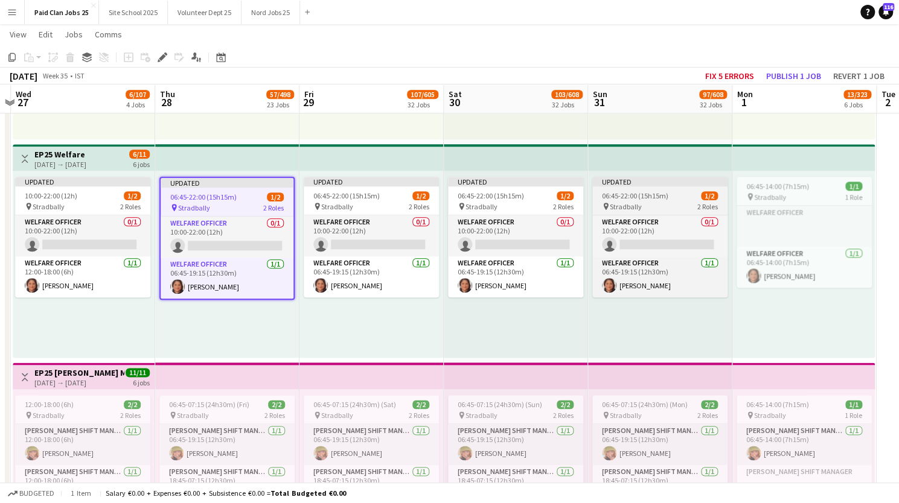
click at [631, 196] on span "06:45-22:00 (15h15m)" at bounding box center [635, 195] width 66 height 9
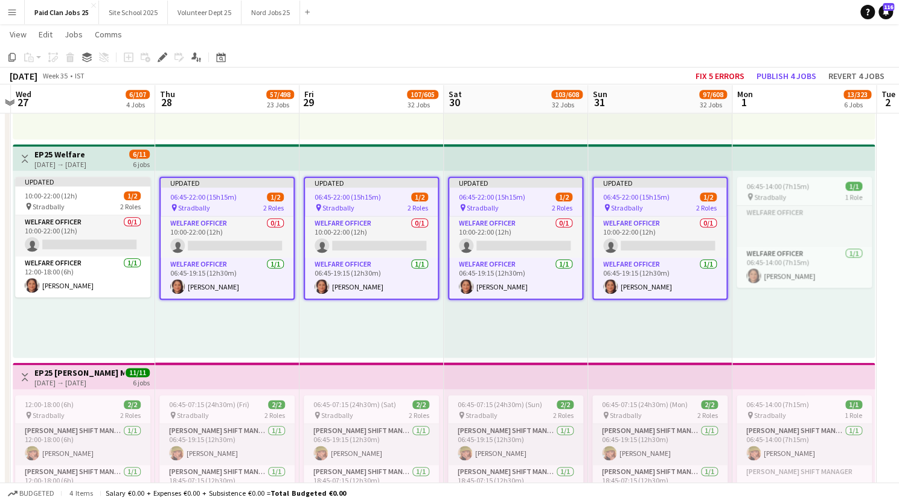
click at [161, 57] on icon at bounding box center [162, 57] width 7 height 7
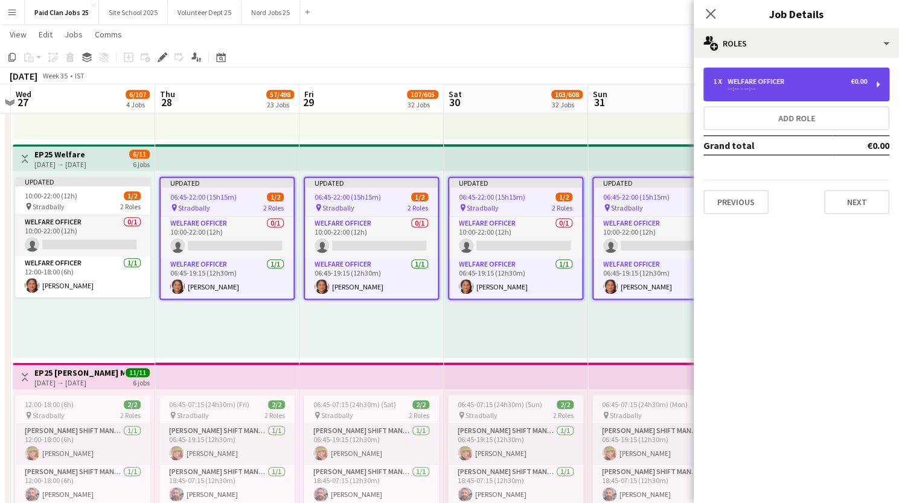
click at [779, 92] on div "1 x Welfare Officer €0.00 --:-- - --:--" at bounding box center [796, 85] width 186 height 34
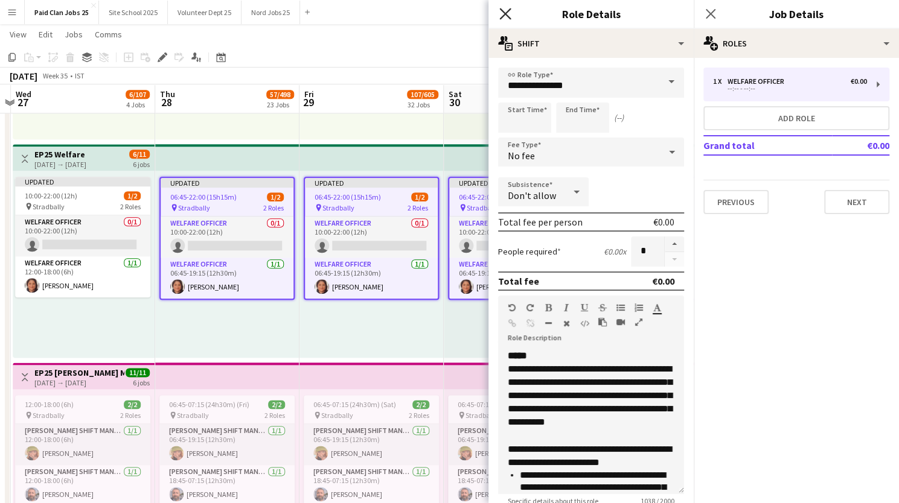
click at [508, 11] on icon at bounding box center [504, 13] width 11 height 11
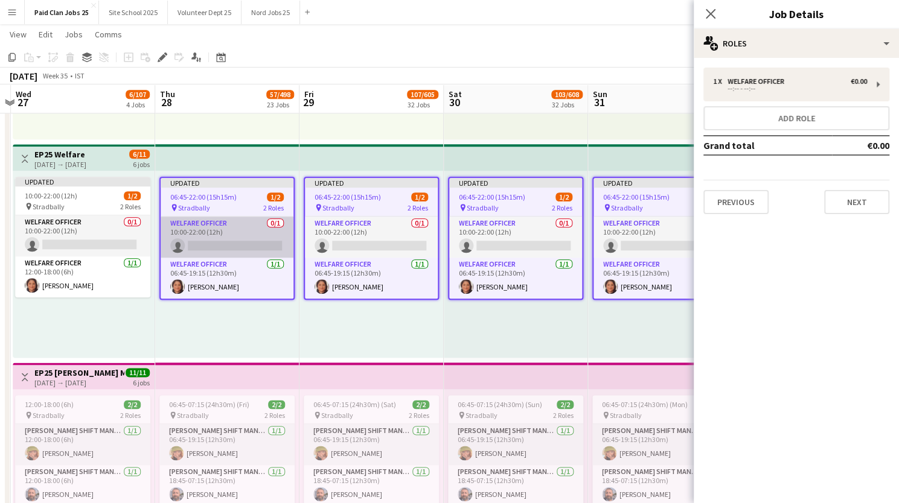
click at [211, 225] on app-card-role "Welfare Officer 0/1 10:00-22:00 (12h) single-neutral-actions" at bounding box center [227, 237] width 133 height 41
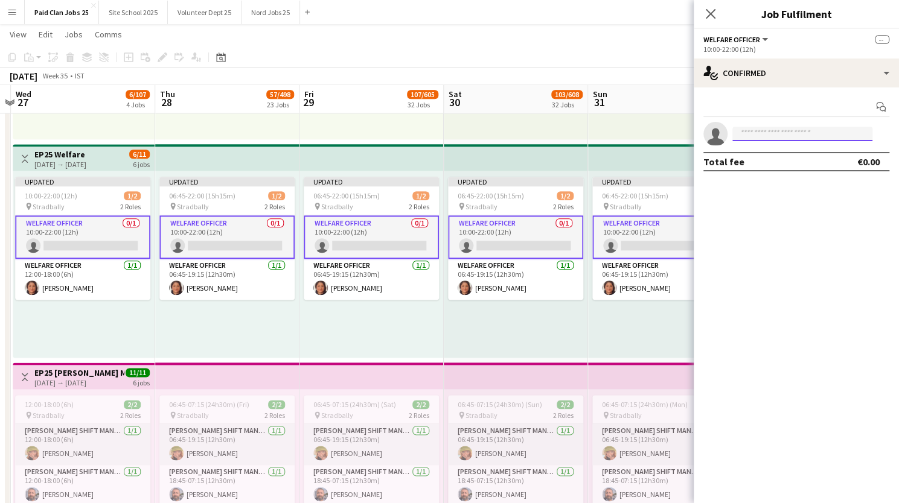
click at [745, 130] on input at bounding box center [802, 134] width 140 height 14
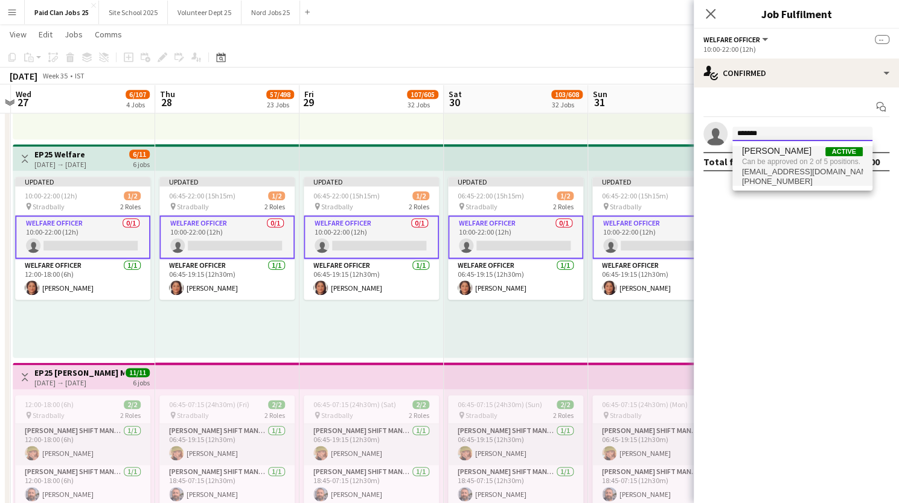
type input "*******"
click at [765, 172] on span "[EMAIL_ADDRESS][DOMAIN_NAME]" at bounding box center [802, 172] width 121 height 10
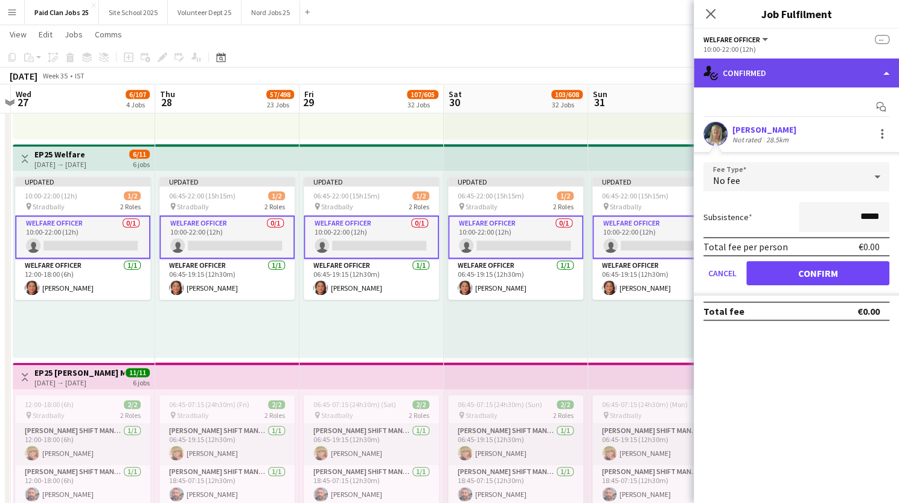
click at [770, 82] on div "single-neutral-actions-check-2 Confirmed" at bounding box center [795, 73] width 205 height 29
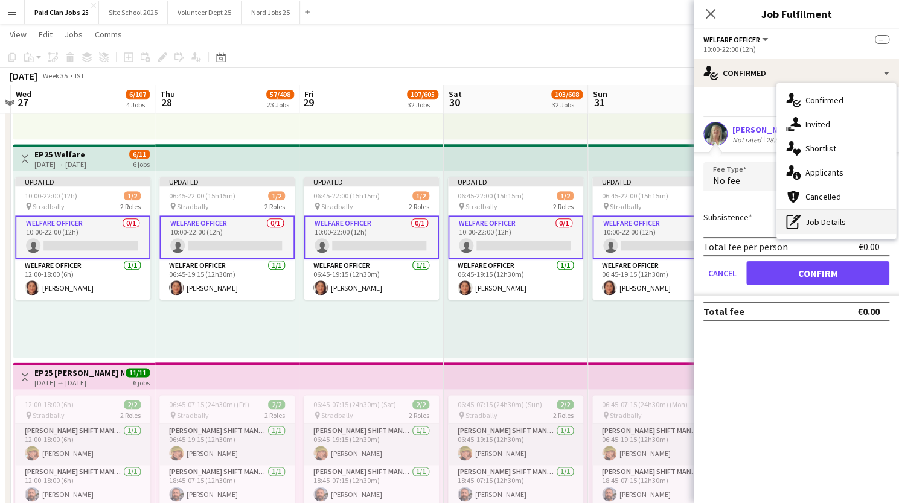
click at [803, 217] on div "pen-write Job Details" at bounding box center [835, 222] width 119 height 24
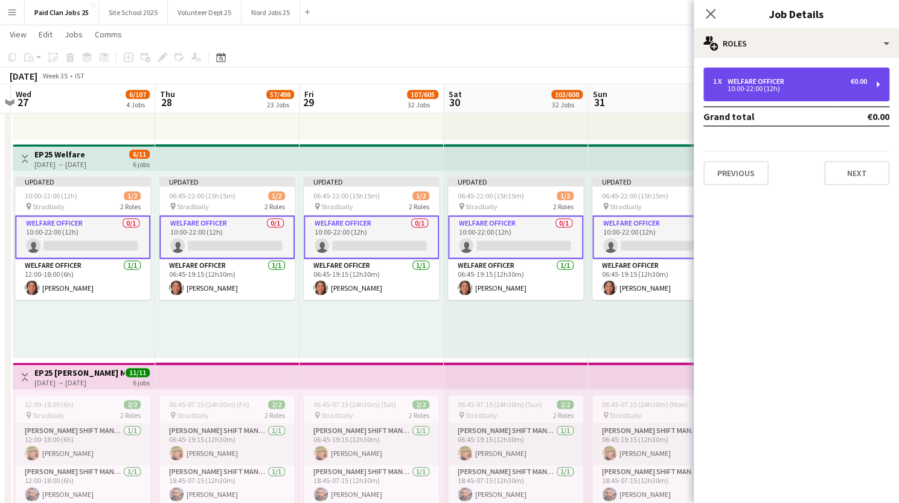
click at [745, 94] on div "1 x Welfare Officer €0.00 10:00-22:00 (12h)" at bounding box center [796, 85] width 186 height 34
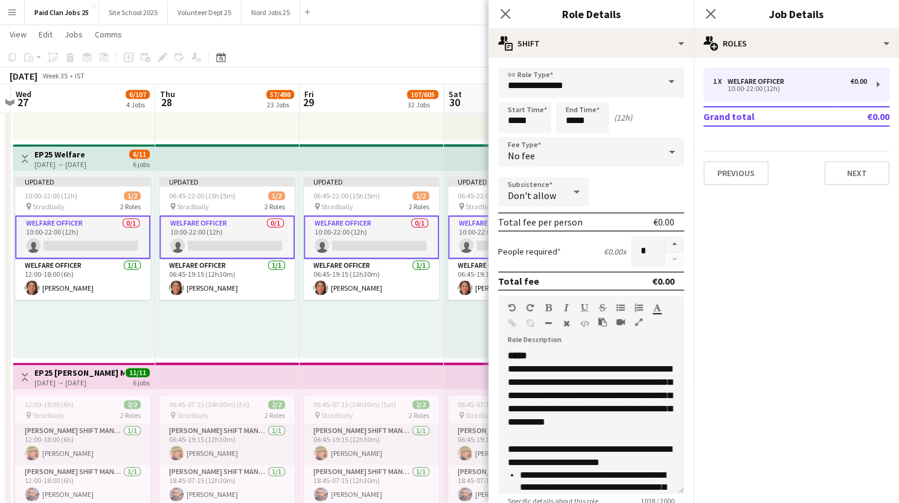
click at [578, 157] on div "No fee" at bounding box center [579, 152] width 162 height 29
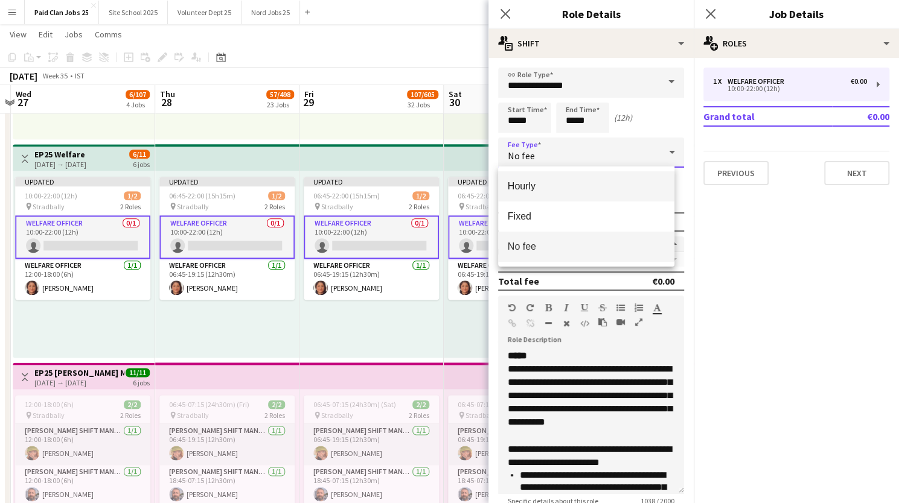
click at [547, 181] on span "Hourly" at bounding box center [587, 185] width 158 height 11
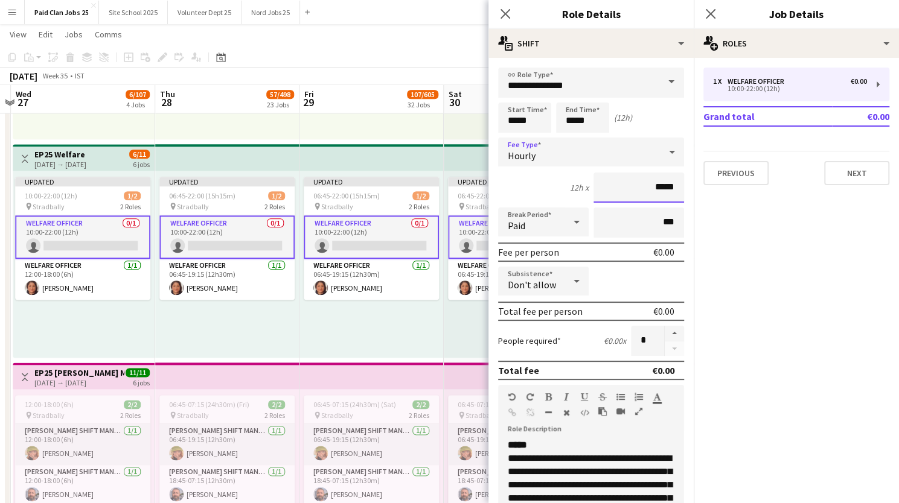
click at [652, 191] on input "*****" at bounding box center [638, 188] width 91 height 30
click at [660, 186] on input "***" at bounding box center [638, 188] width 91 height 30
type input "******"
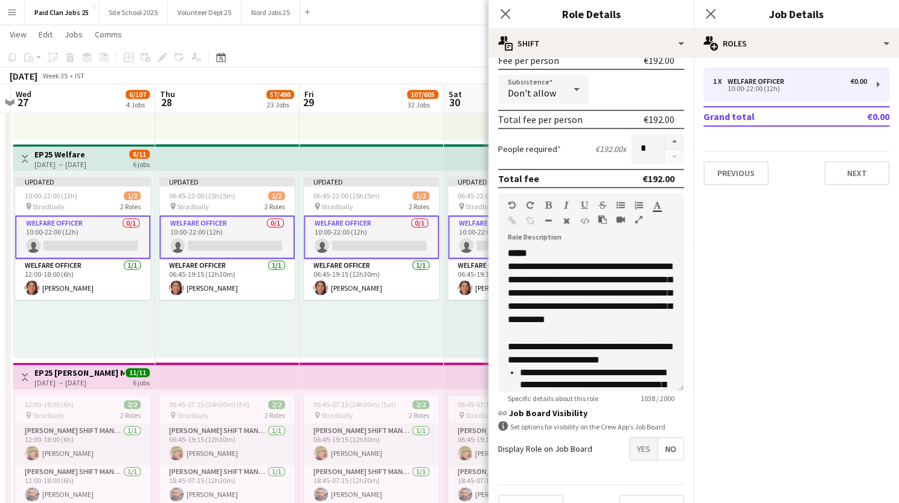
scroll to position [217, 0]
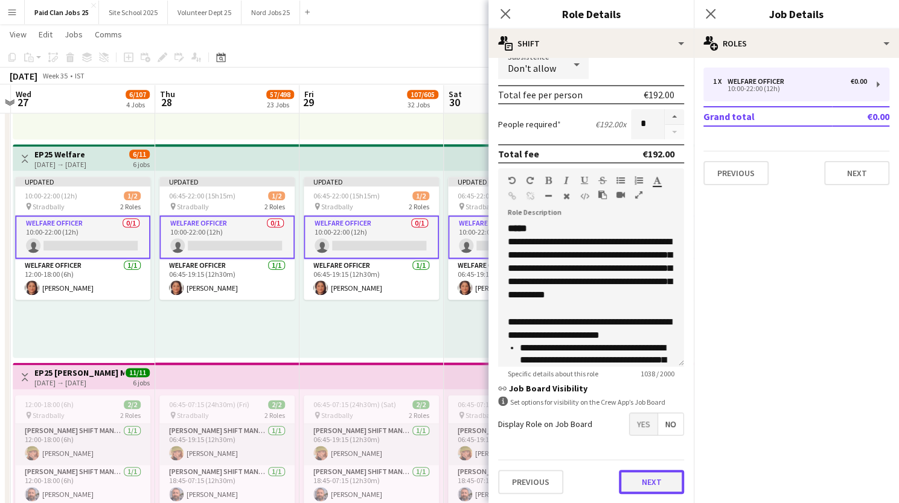
click at [659, 479] on button "Next" at bounding box center [651, 482] width 65 height 24
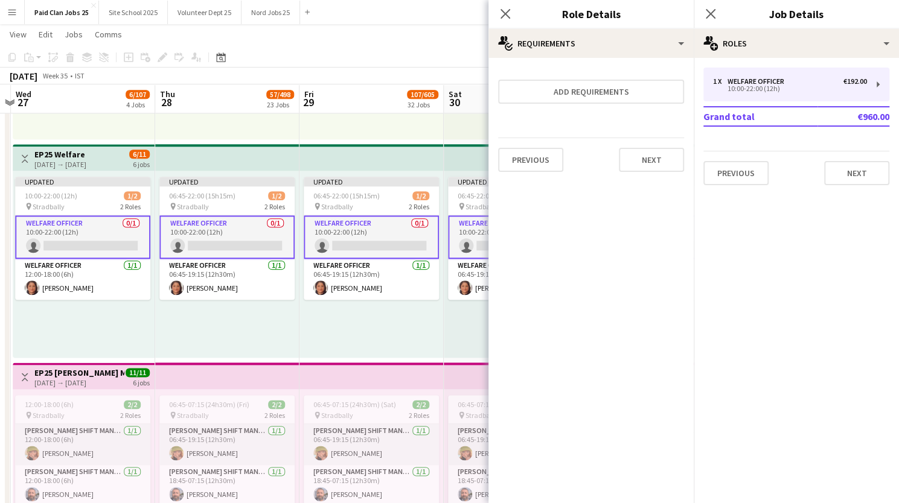
scroll to position [0, 0]
click at [501, 11] on icon at bounding box center [504, 13] width 11 height 11
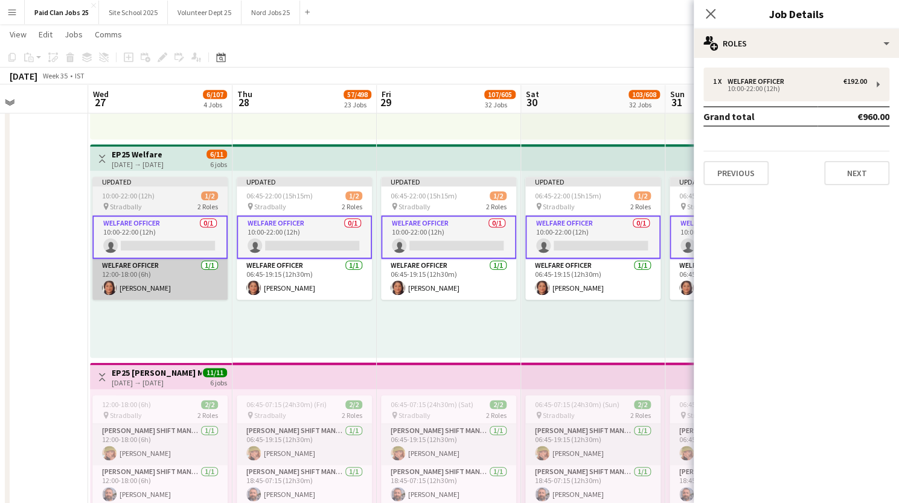
scroll to position [0, 290]
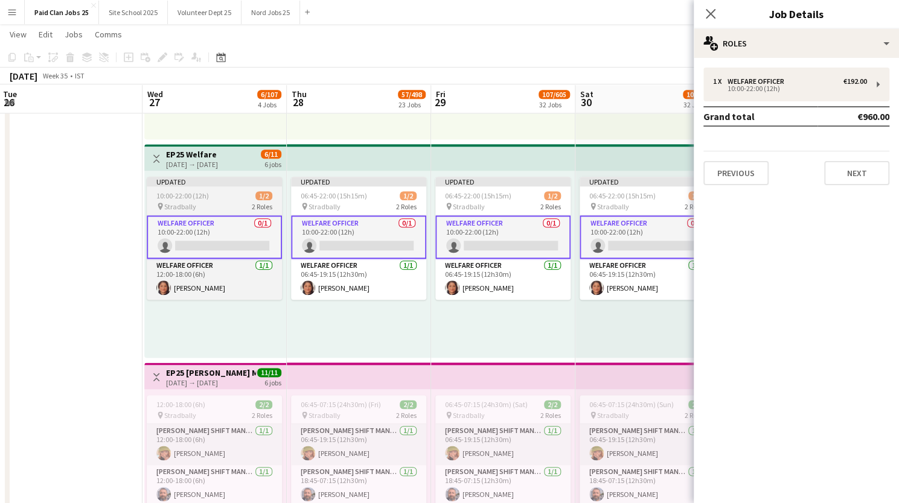
click at [209, 194] on div "10:00-22:00 (12h) 1/2" at bounding box center [214, 195] width 135 height 9
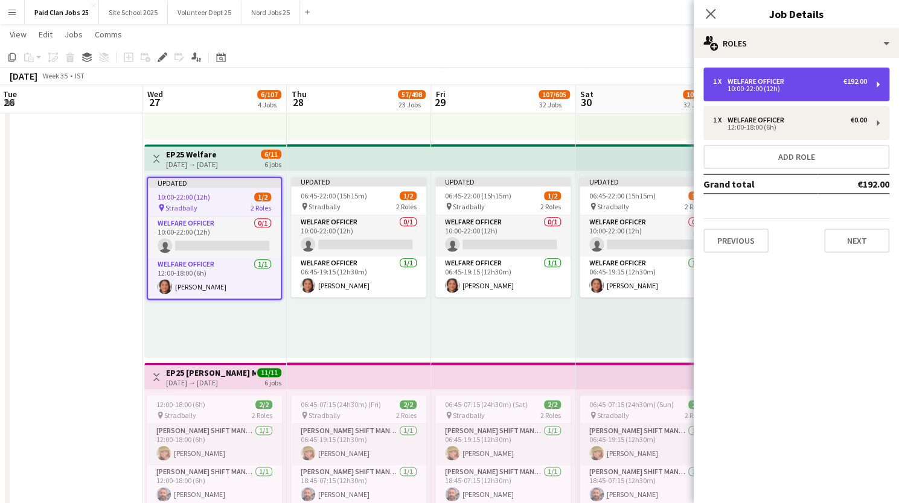
click at [879, 84] on div "1 x Welfare Officer €192.00 10:00-22:00 (12h)" at bounding box center [796, 85] width 186 height 34
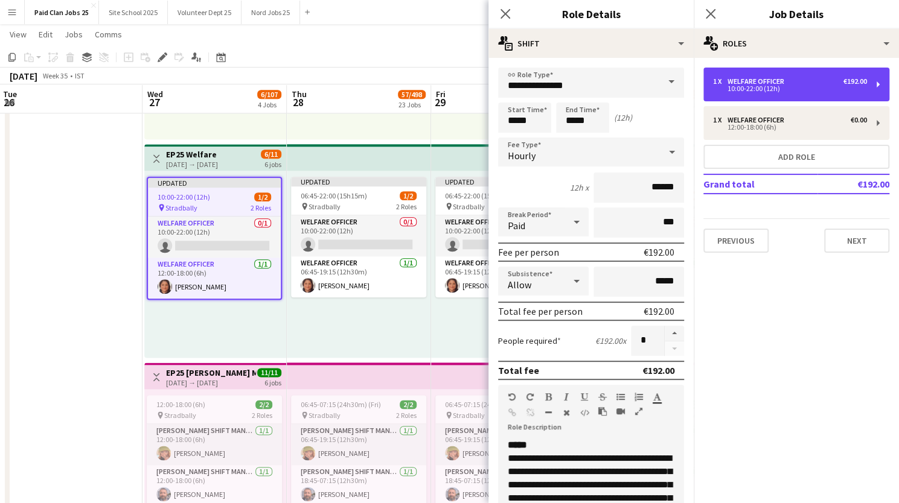
scroll to position [217, 0]
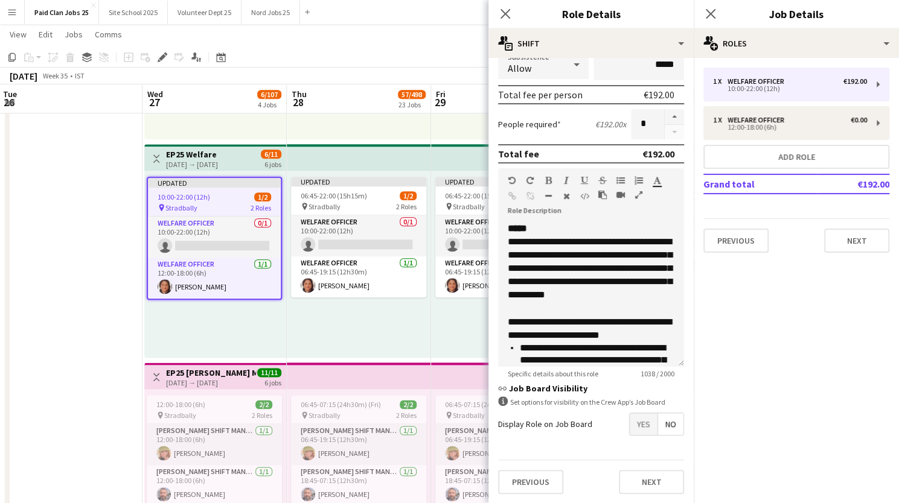
drag, startPoint x: 878, startPoint y: 81, endPoint x: 862, endPoint y: 447, distance: 366.1
click at [862, 447] on mat-expansion-panel "pencil3 General details 1 x Welfare Officer €192.00 10:00-22:00 (12h) 1 x Welfa…" at bounding box center [795, 280] width 205 height 445
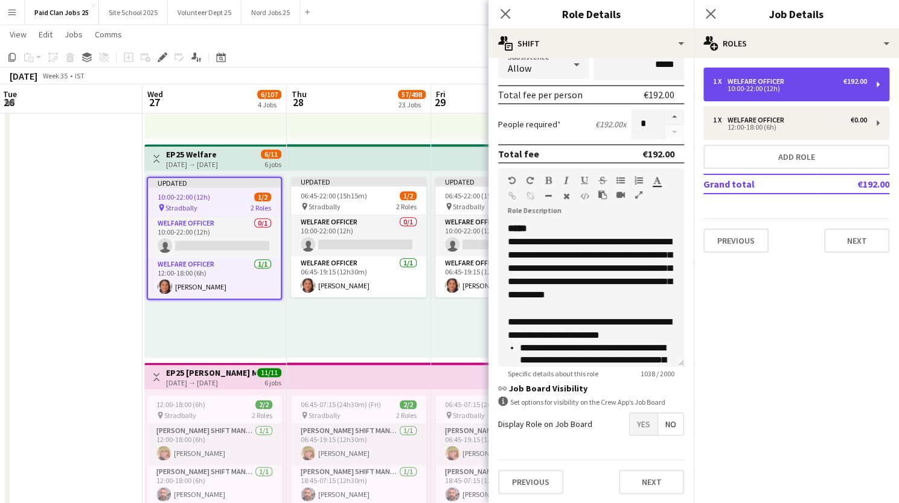
click at [875, 84] on div "1 x Welfare Officer €192.00 10:00-22:00 (12h)" at bounding box center [796, 85] width 186 height 34
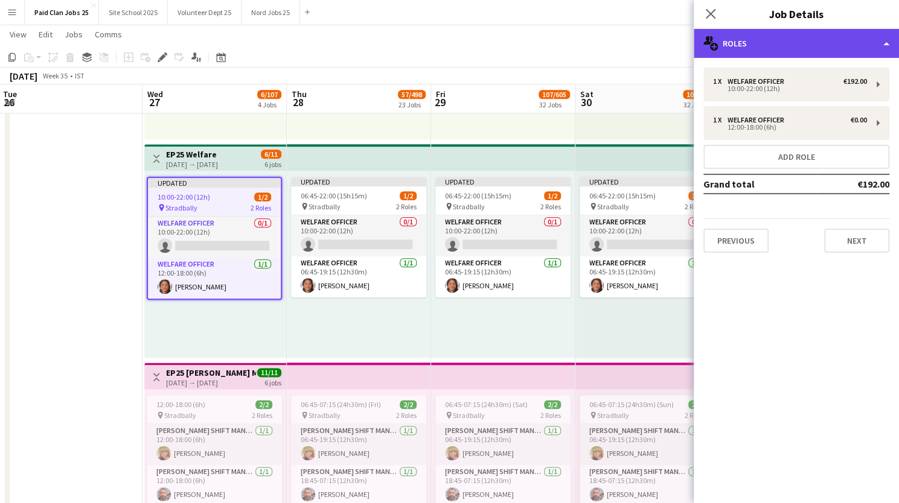
click at [881, 46] on div "multiple-users-add Roles" at bounding box center [795, 43] width 205 height 29
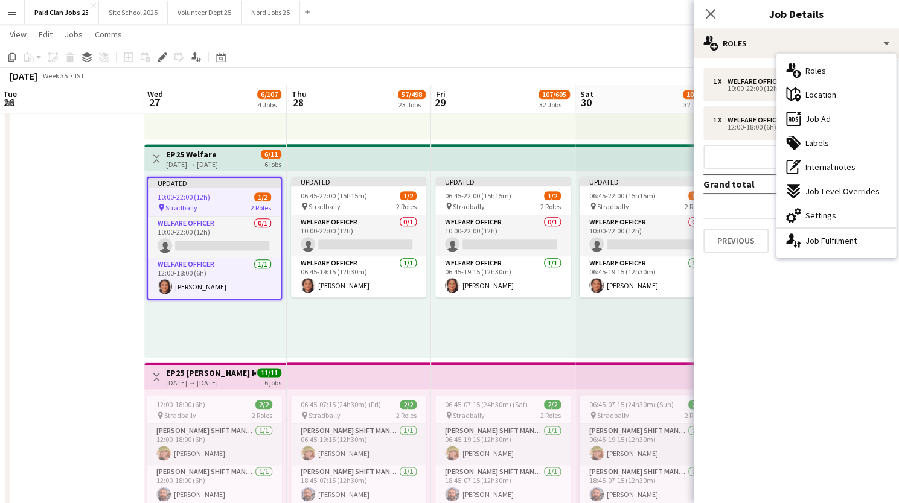
click at [808, 318] on mat-expansion-panel "pencil3 General details 1 x Welfare Officer €192.00 10:00-22:00 (12h) 1 x Welfa…" at bounding box center [795, 280] width 205 height 445
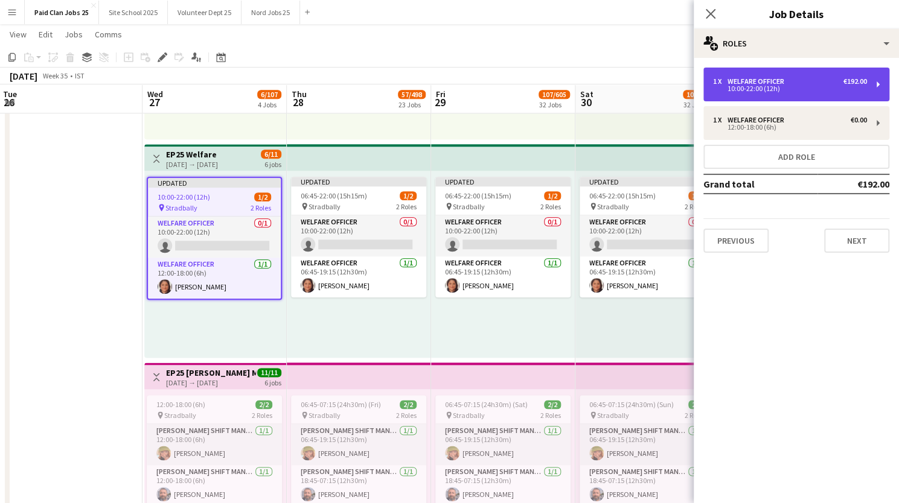
click at [802, 77] on div "1 x Welfare Officer €192.00" at bounding box center [790, 81] width 154 height 8
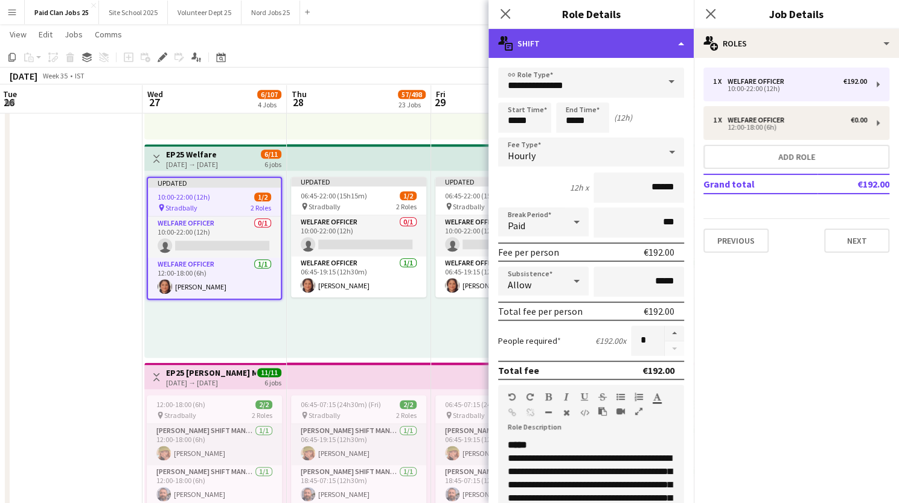
click at [681, 44] on div "multiple-actions-text Shift" at bounding box center [590, 43] width 205 height 29
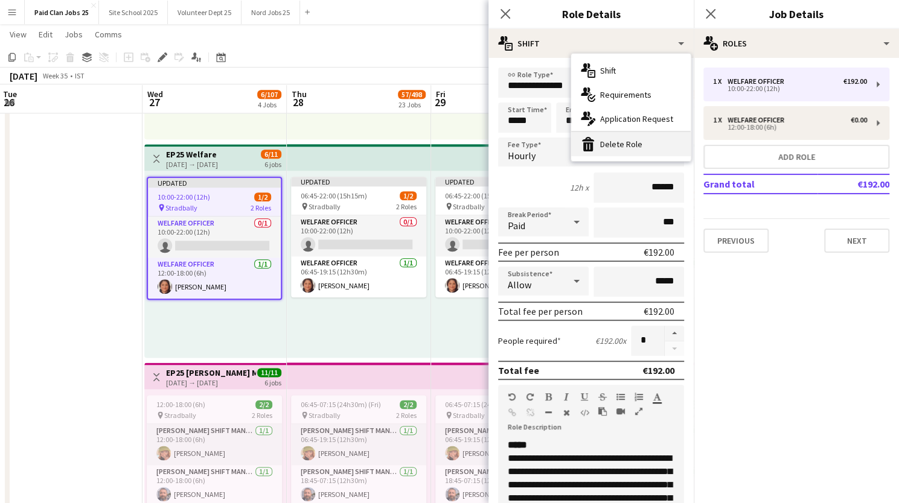
click at [629, 142] on div "bin-2 Delete Role" at bounding box center [630, 144] width 119 height 24
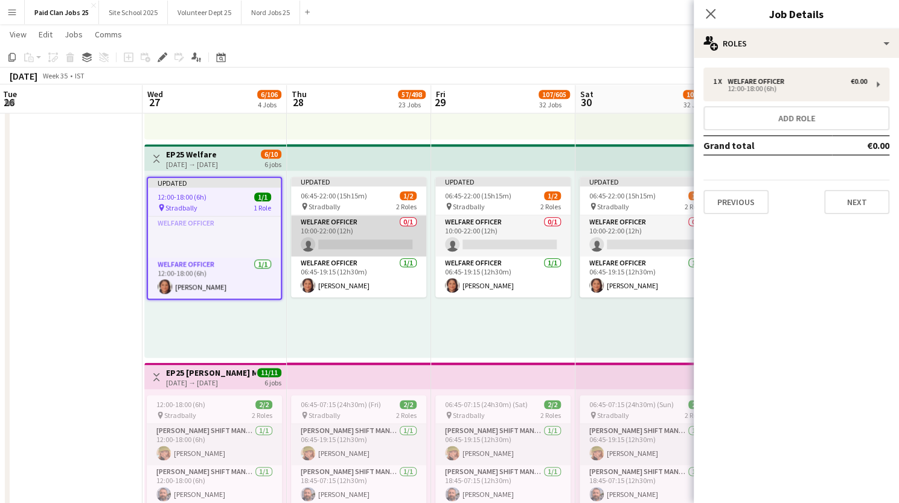
click at [381, 231] on app-card-role "Welfare Officer 0/1 10:00-22:00 (12h) single-neutral-actions" at bounding box center [358, 235] width 135 height 41
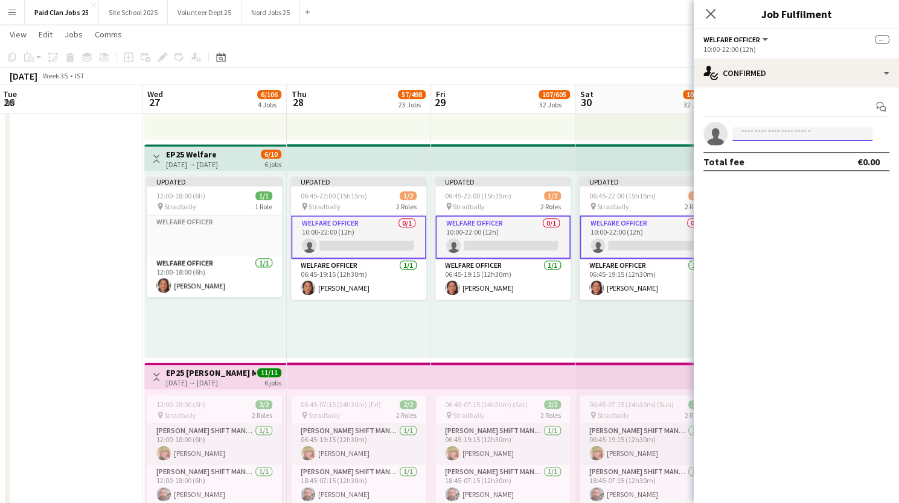
click at [770, 132] on input at bounding box center [802, 134] width 140 height 14
type input "***"
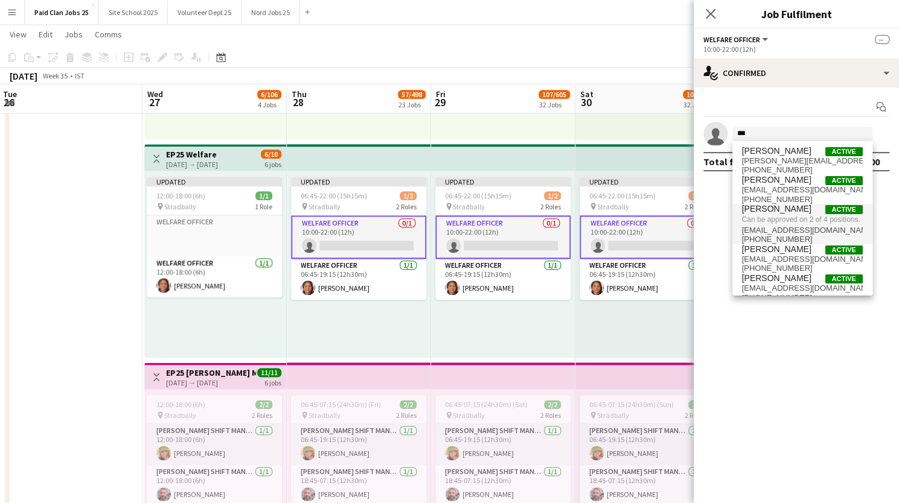
click at [768, 218] on span "Can be approved on 2 of 4 positions." at bounding box center [802, 219] width 121 height 11
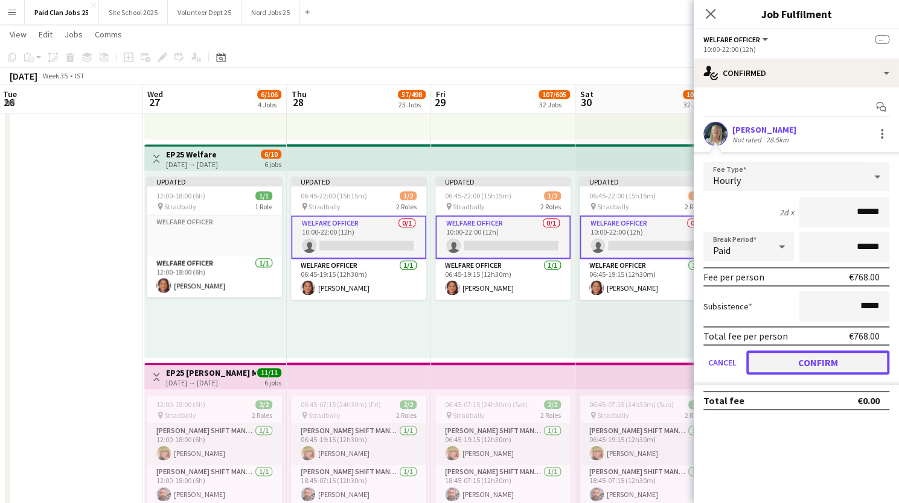
click at [794, 362] on button "Confirm" at bounding box center [817, 363] width 143 height 24
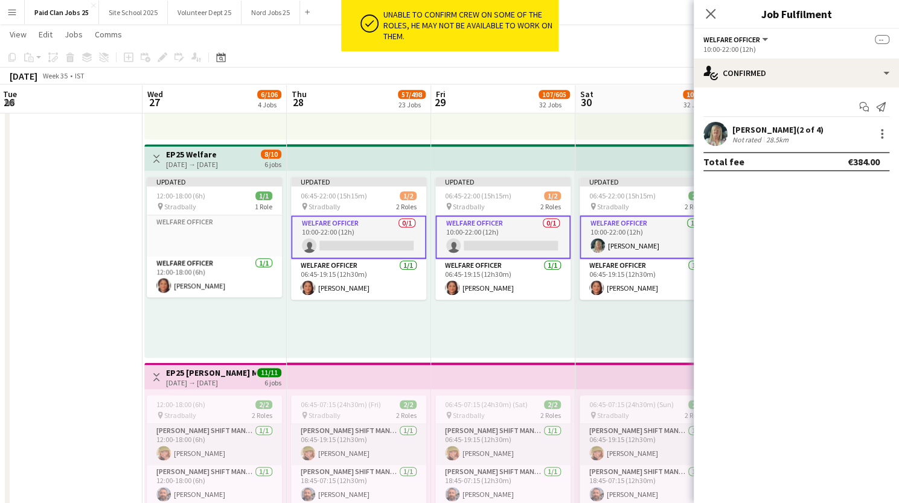
click at [492, 228] on app-card-role "Welfare Officer 0/1 10:00-22:00 (12h) single-neutral-actions" at bounding box center [502, 236] width 135 height 43
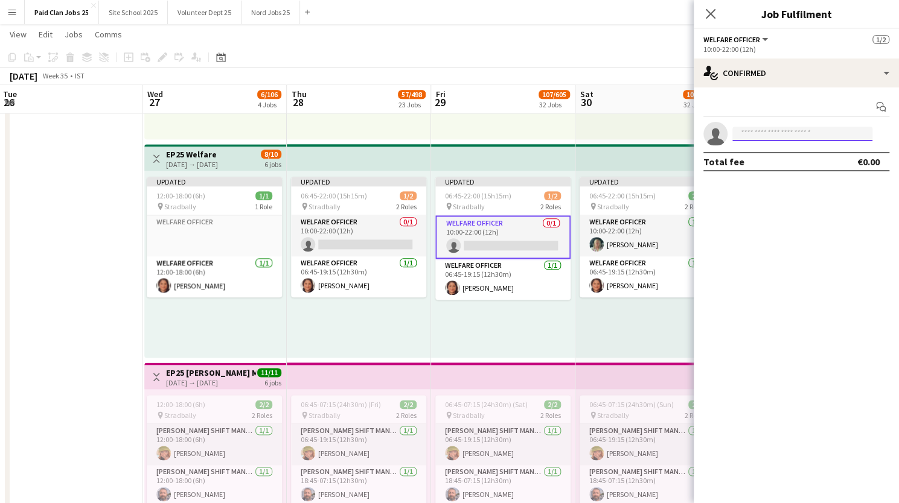
click at [754, 131] on input at bounding box center [802, 134] width 140 height 14
click at [712, 7] on app-icon "Close pop-in" at bounding box center [711, 14] width 18 height 18
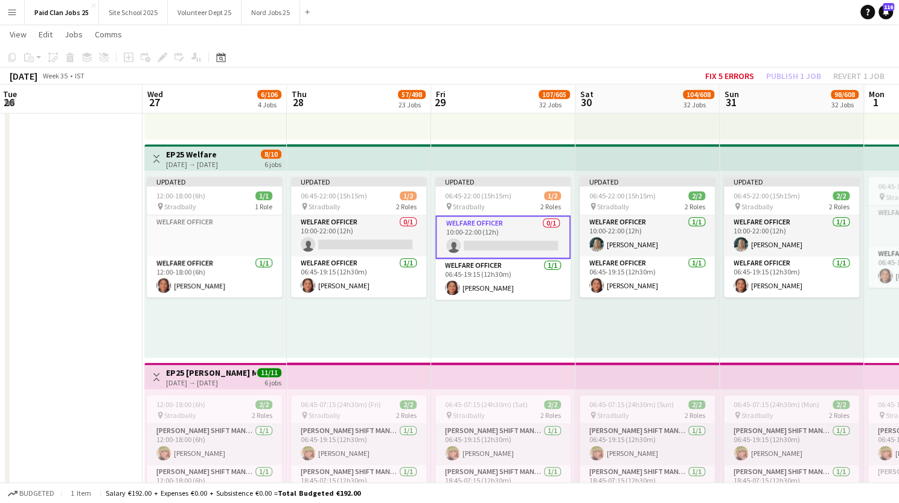
click at [457, 228] on app-card-role "Welfare Officer 0/1 10:00-22:00 (12h) single-neutral-actions" at bounding box center [502, 236] width 135 height 43
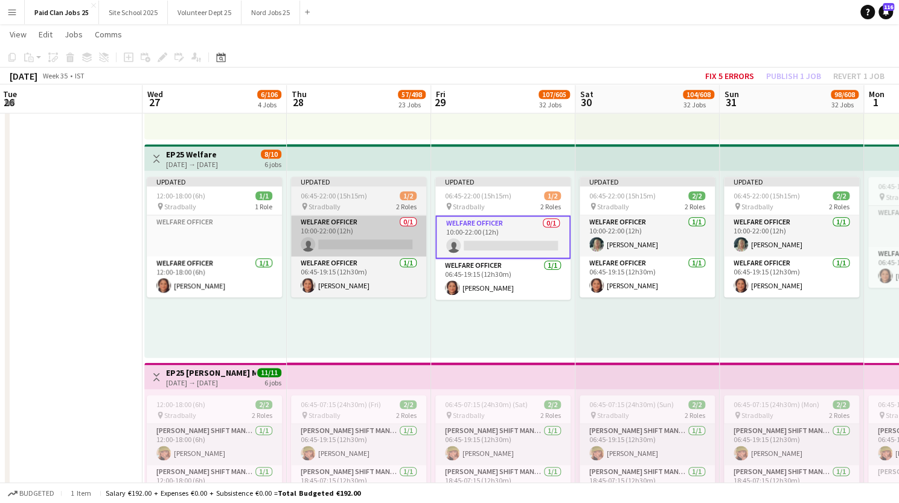
click at [372, 234] on app-card-role "Welfare Officer 0/1 10:00-22:00 (12h) single-neutral-actions" at bounding box center [358, 235] width 135 height 41
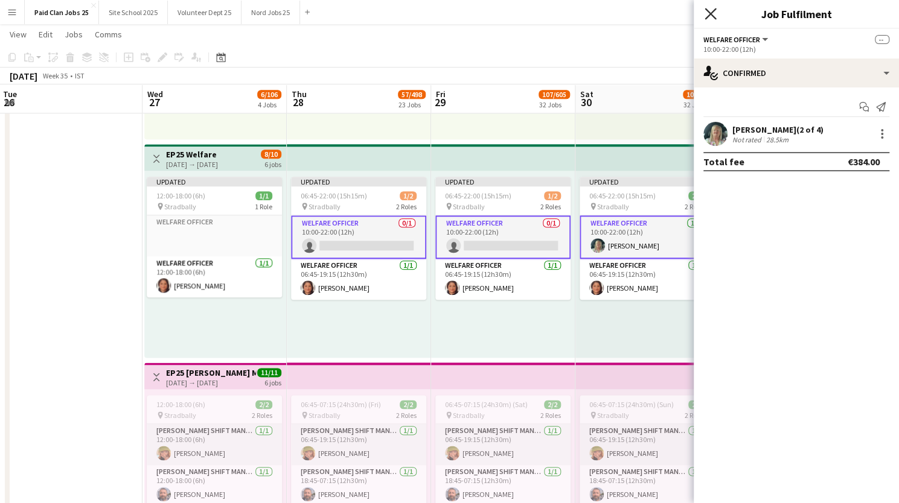
click at [707, 13] on icon "Close pop-in" at bounding box center [709, 13] width 11 height 11
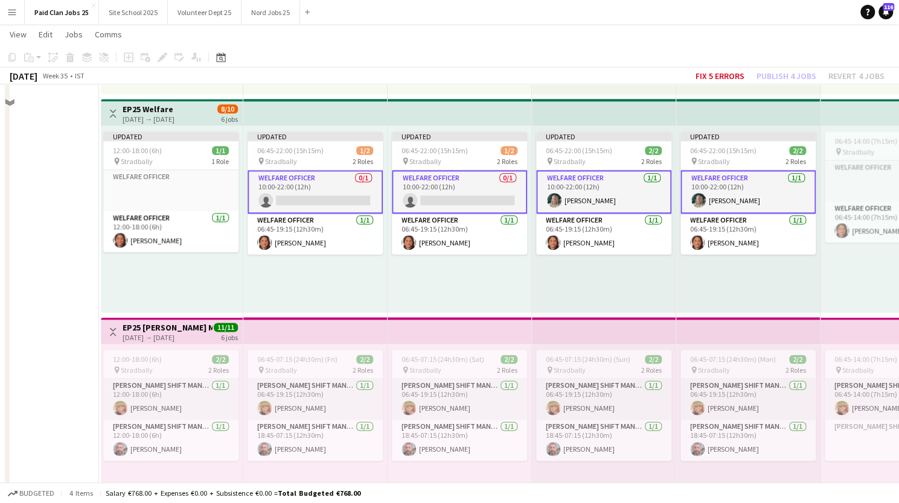
scroll to position [0, 0]
